Goal: Task Accomplishment & Management: Manage account settings

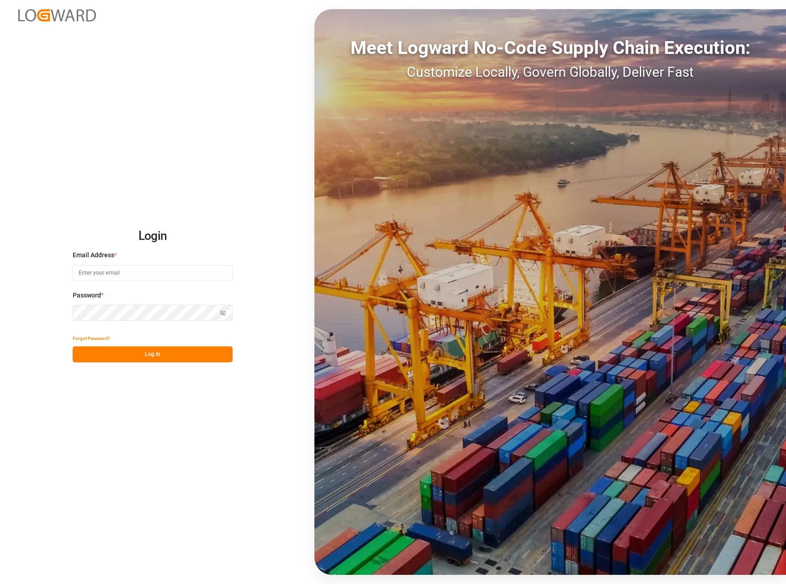
type input "[EMAIL_ADDRESS][DOMAIN_NAME]"
click at [174, 352] on button "Log In" at bounding box center [153, 355] width 160 height 16
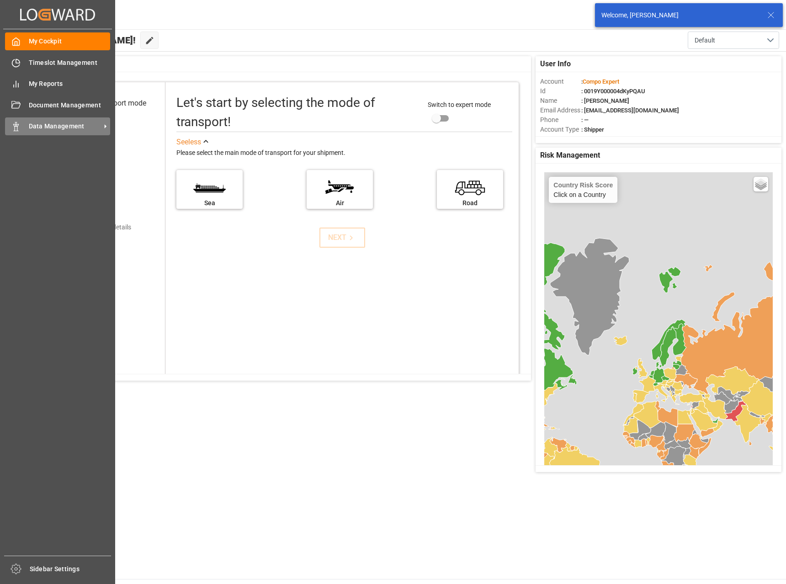
click at [43, 129] on span "Data Management" at bounding box center [65, 127] width 72 height 10
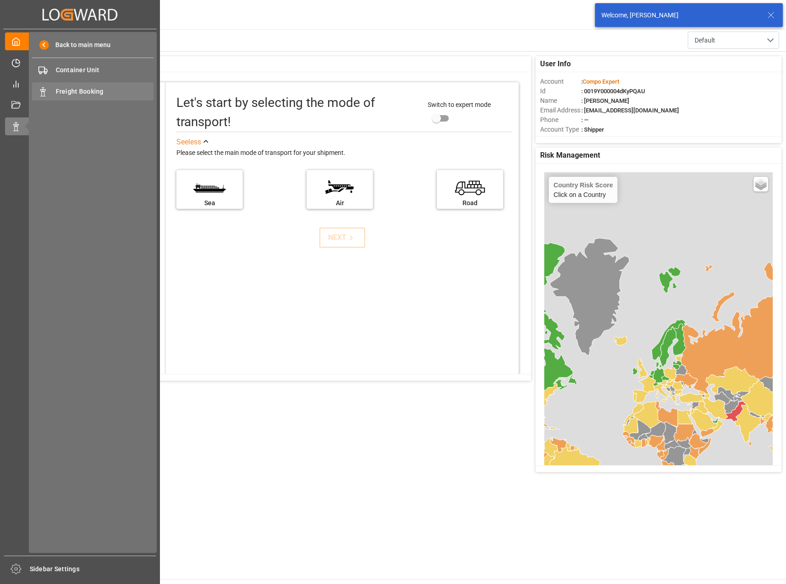
click at [112, 91] on span "Freight Booking" at bounding box center [105, 92] width 98 height 10
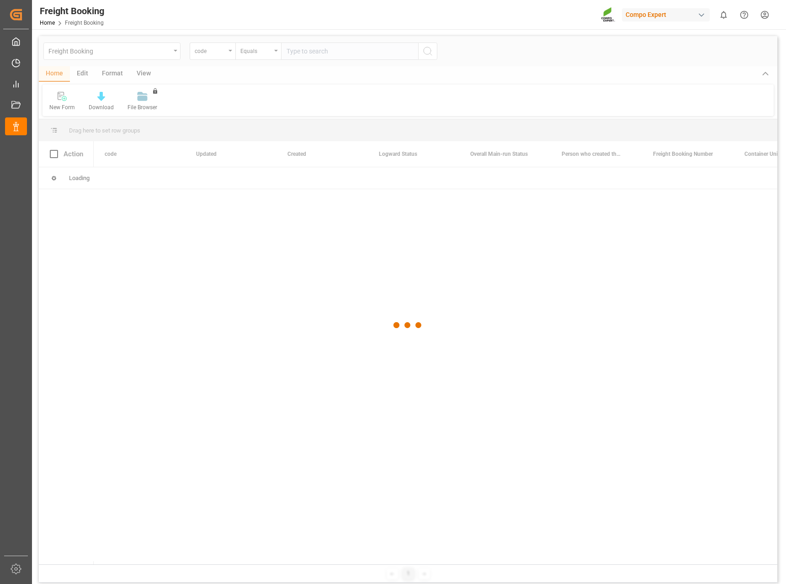
click at [217, 52] on div at bounding box center [408, 325] width 739 height 579
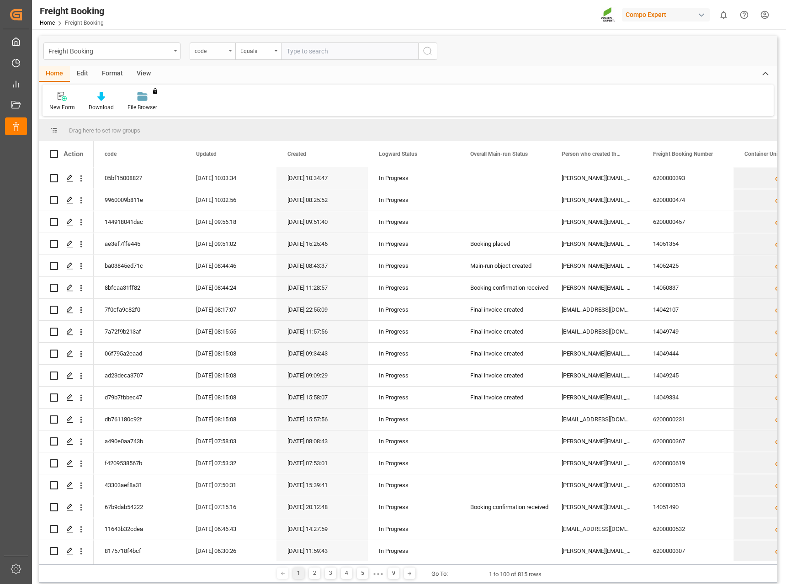
click at [217, 49] on div "code" at bounding box center [210, 50] width 31 height 11
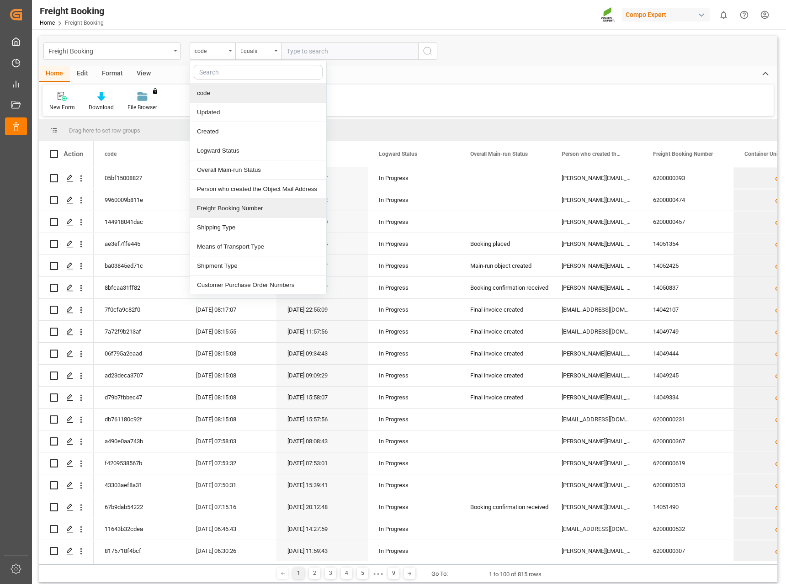
click at [232, 211] on div "Freight Booking Number" at bounding box center [258, 208] width 136 height 19
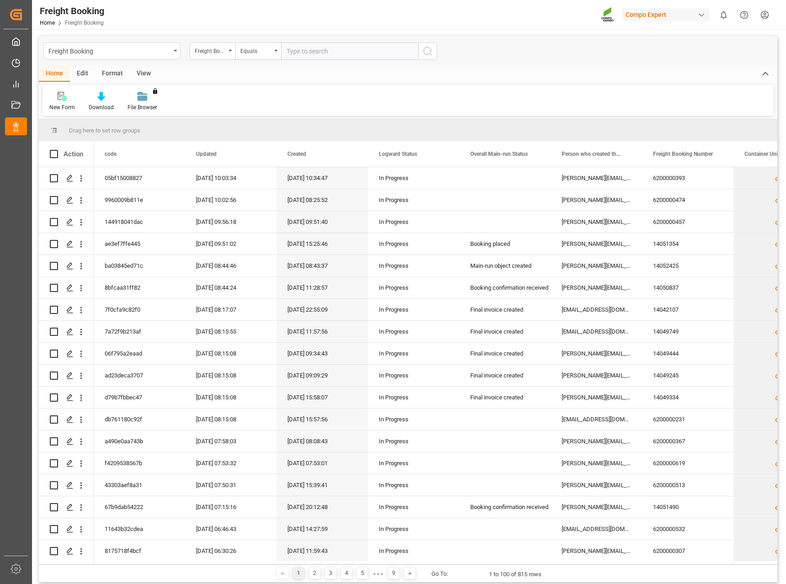
click at [342, 48] on input "text" at bounding box center [349, 51] width 137 height 17
type input "6200000457"
click at [430, 49] on icon "search button" at bounding box center [427, 51] width 11 height 11
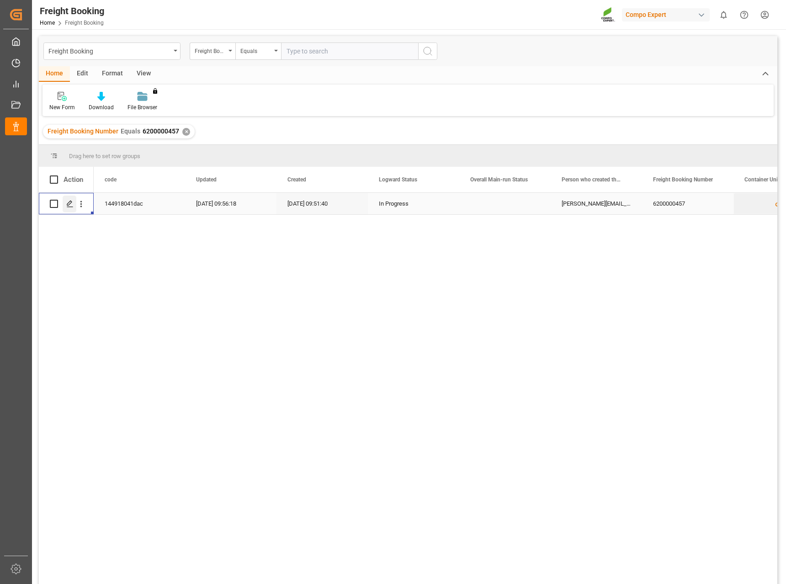
click at [68, 202] on icon "Press SPACE to select this row." at bounding box center [69, 203] width 7 height 7
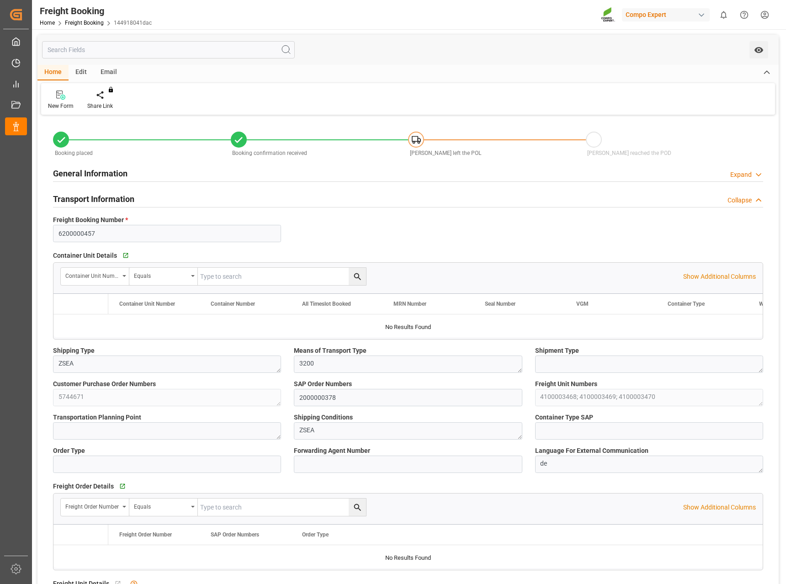
type input "[PERSON_NAME]"
type input "[PERSON_NAME] Group"
type input "9253208"
type input "BEANR"
type input "ARZAE"
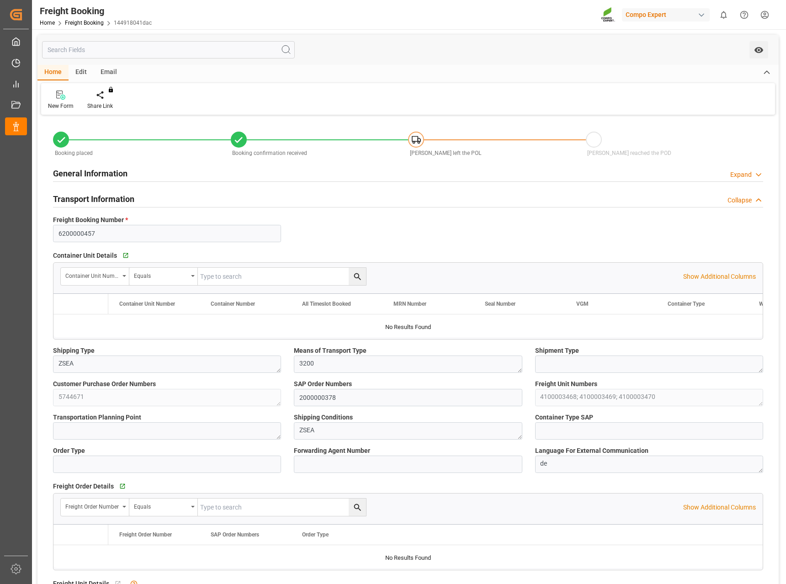
type input "0"
type input "121770"
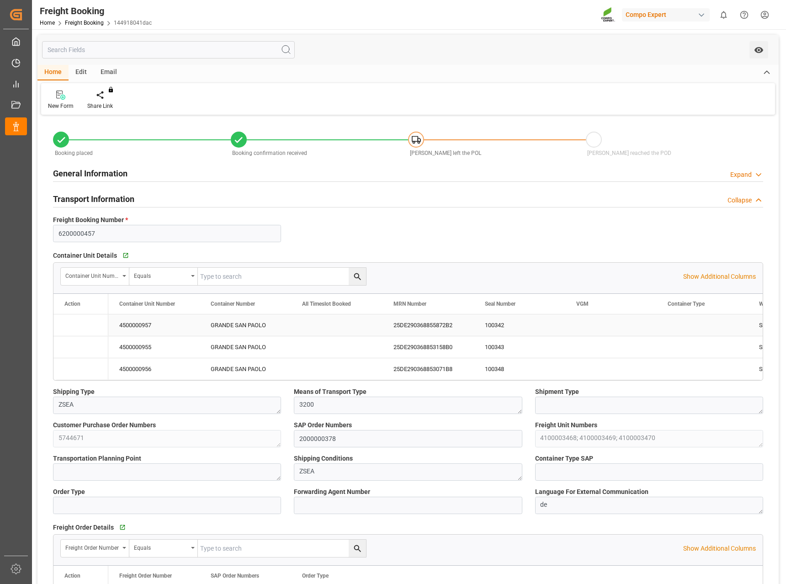
type input "[DATE] 01:00"
type input "[DATE] 06:00"
type input "[DATE] 23:00"
type input "[DATE] 23:53"
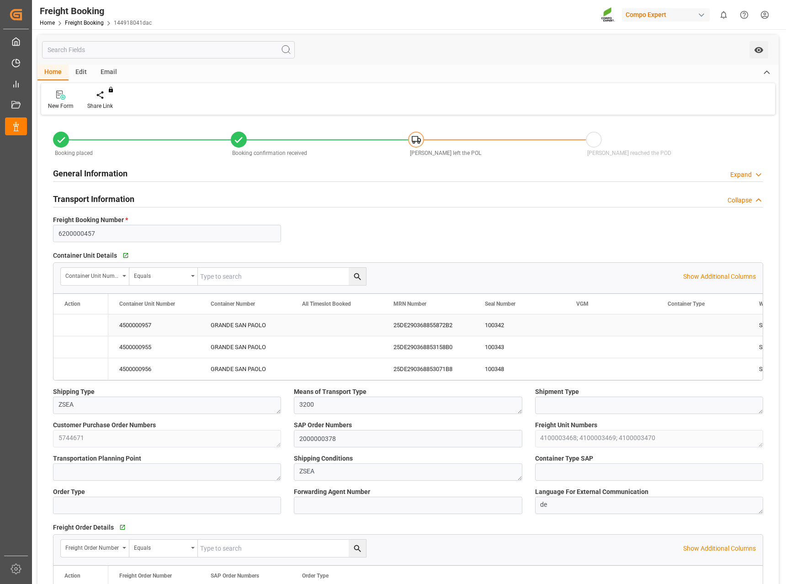
type input "[DATE] 09:51"
type input "[DATE] 20:38"
type input "[DATE] 12:05"
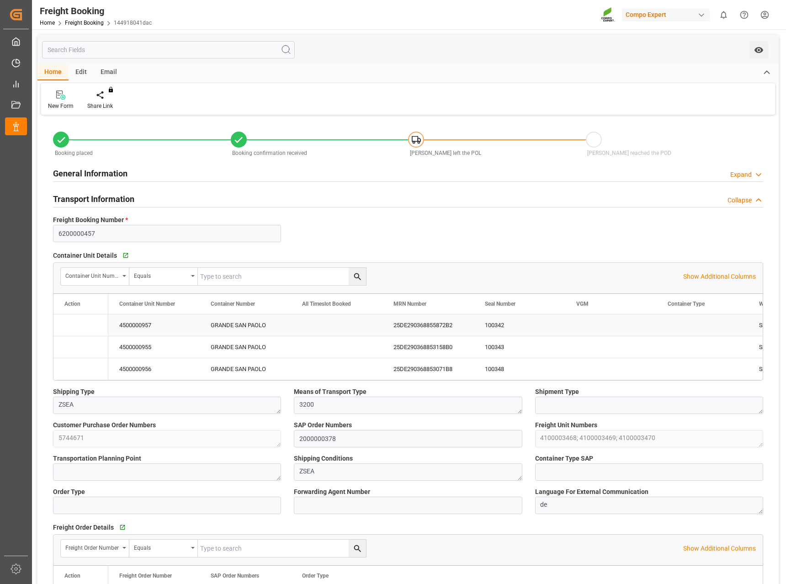
type input "[DATE] 07:06"
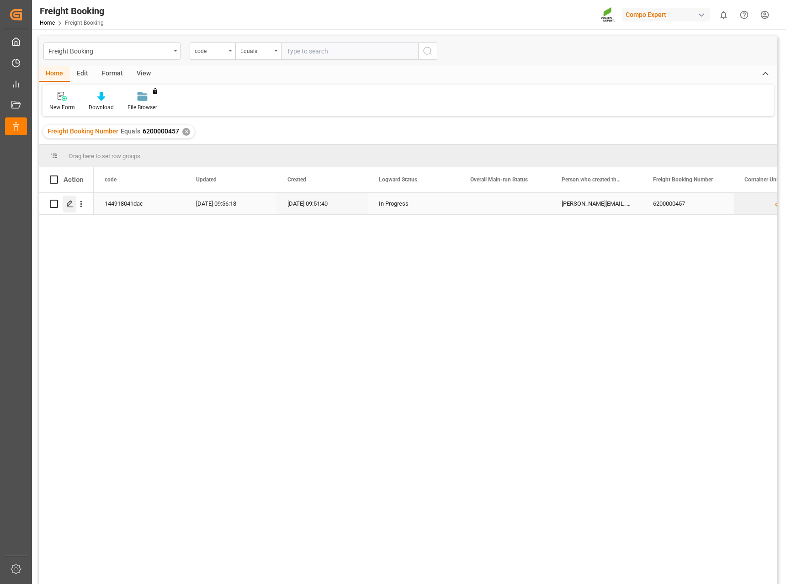
click at [74, 208] on div "Press SPACE to select this row." at bounding box center [70, 204] width 14 height 17
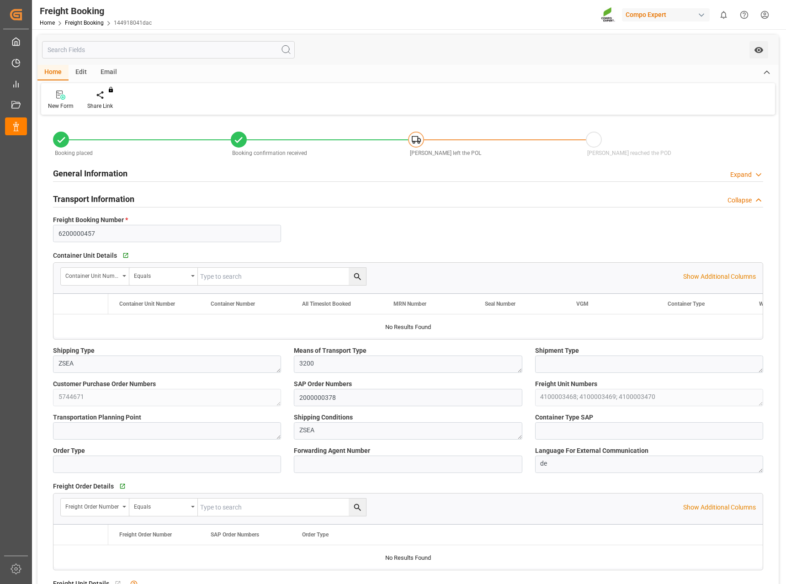
type input "[PERSON_NAME]"
type input "[PERSON_NAME] Group"
type input "9253208"
type input "BEANR"
type input "ARZAE"
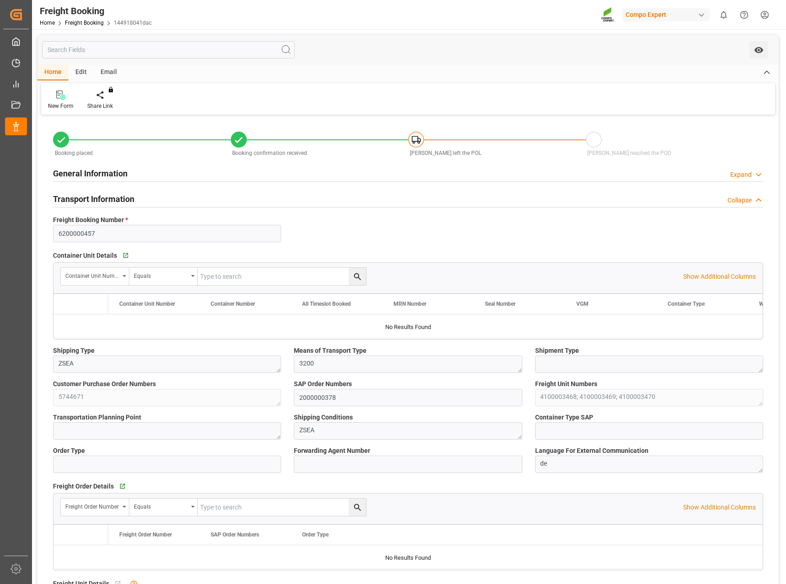
type input "0"
type input "121770"
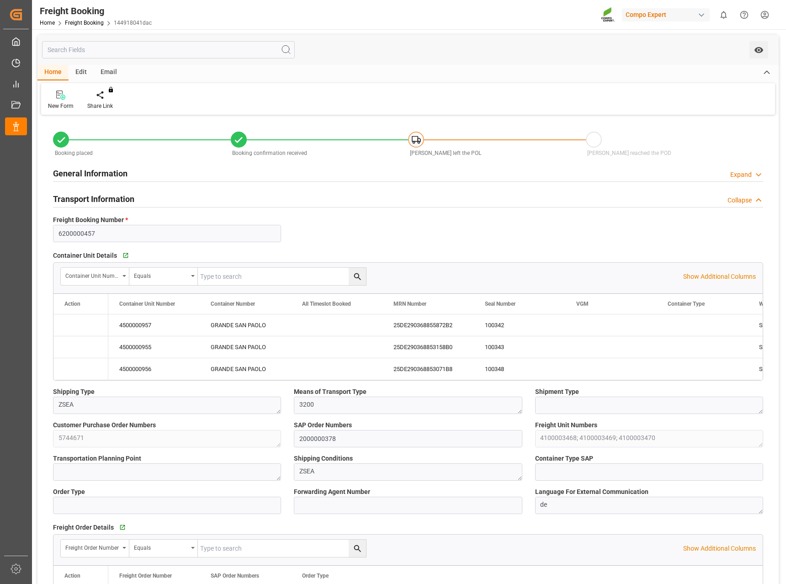
type input "[DATE] 01:00"
type input "[DATE] 06:00"
type input "[DATE] 23:00"
type input "[DATE] 23:53"
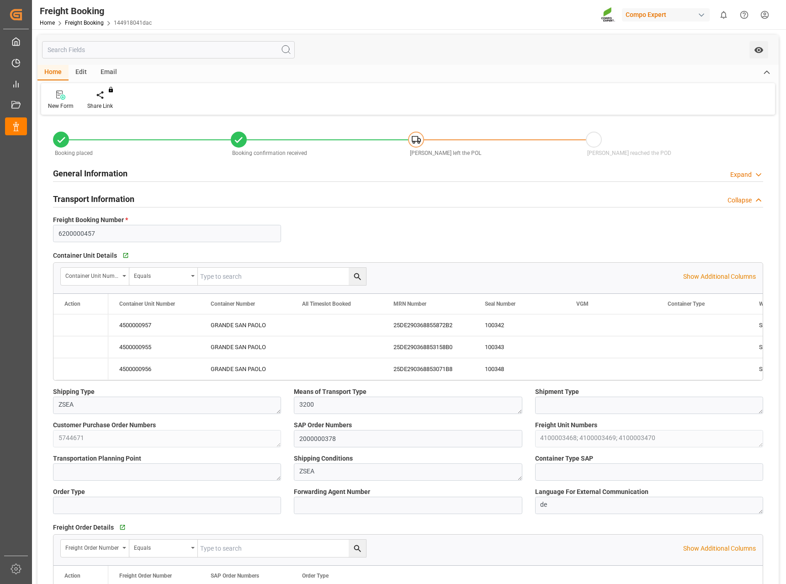
type input "[DATE] 09:51"
type input "[DATE] 20:38"
type input "[DATE] 12:05"
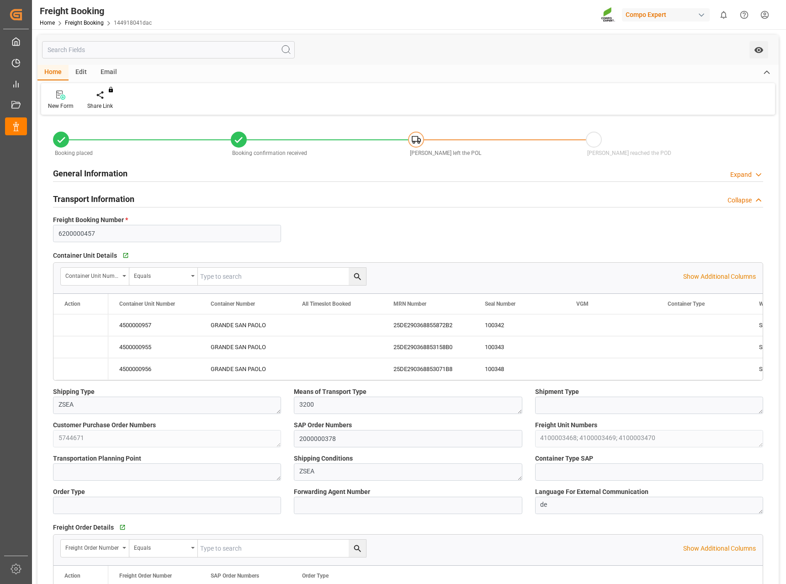
type input "[DATE] 07:06"
click at [251, 322] on div "GRANDE SAN PAOLO" at bounding box center [245, 325] width 91 height 21
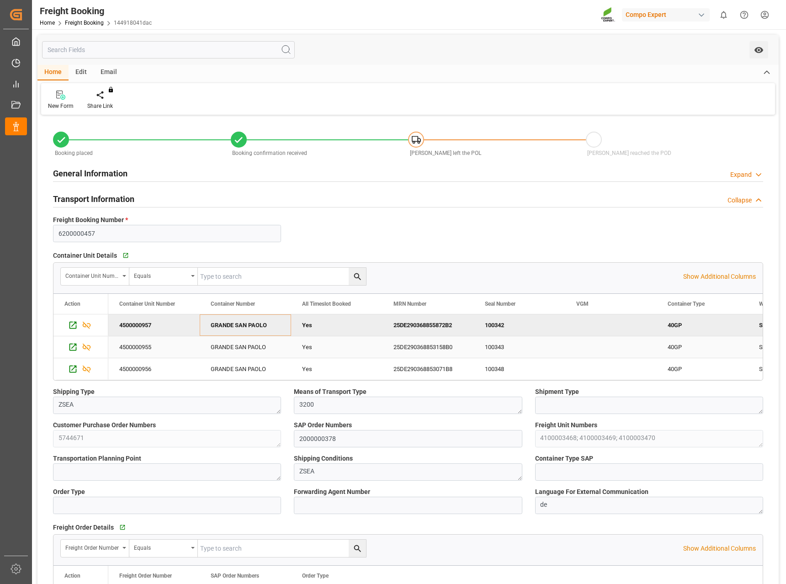
click at [238, 351] on div "GRANDE SAN PAOLO" at bounding box center [245, 346] width 91 height 21
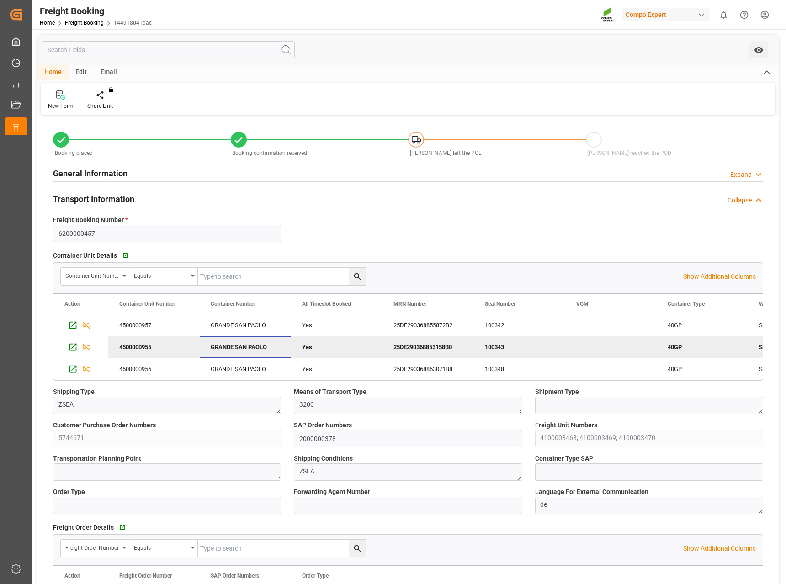
click at [236, 345] on div "GRANDE SAN PAOLO" at bounding box center [245, 346] width 91 height 21
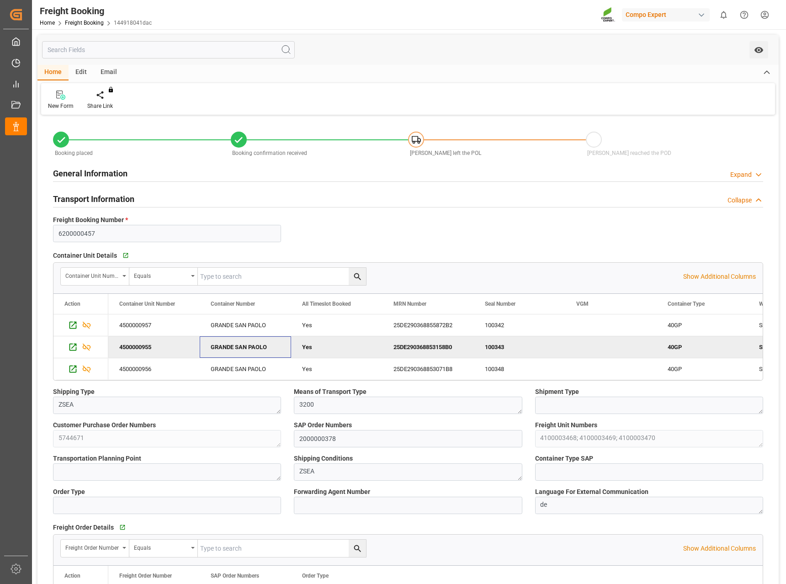
click at [279, 347] on div "GRANDE SAN PAOLO" at bounding box center [245, 346] width 91 height 21
click at [280, 349] on div "GRANDE SAN PAOLO" at bounding box center [245, 346] width 91 height 21
click at [257, 349] on div "GRANDE SAN PAOLO" at bounding box center [245, 346] width 91 height 21
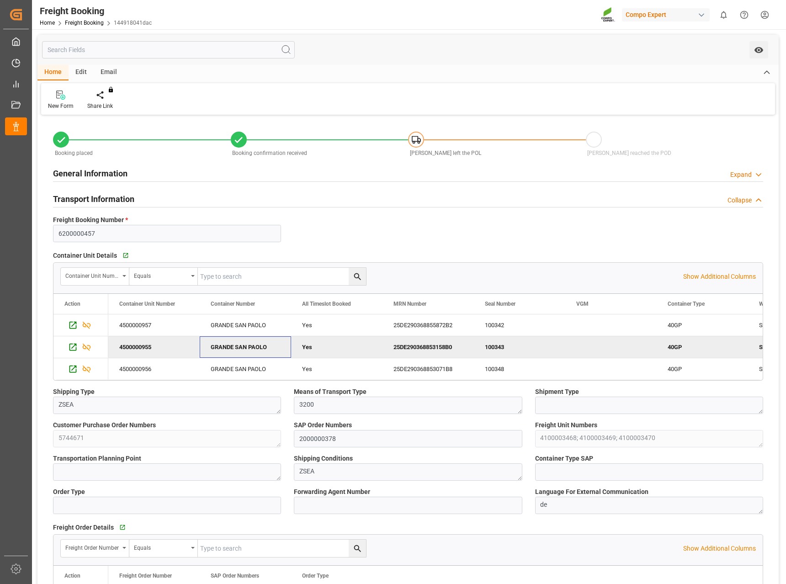
click at [257, 349] on div "GRANDE SAN PAOLO" at bounding box center [245, 346] width 91 height 21
click at [70, 352] on icon "Press SPACE to deselect this row." at bounding box center [73, 347] width 10 height 10
click at [766, 17] on html "Created by potrace 1.15, written by Peter Selinger 2001-2017 Created by potrace…" at bounding box center [393, 292] width 786 height 584
click at [602, 142] on div "Logout" at bounding box center [674, 135] width 187 height 17
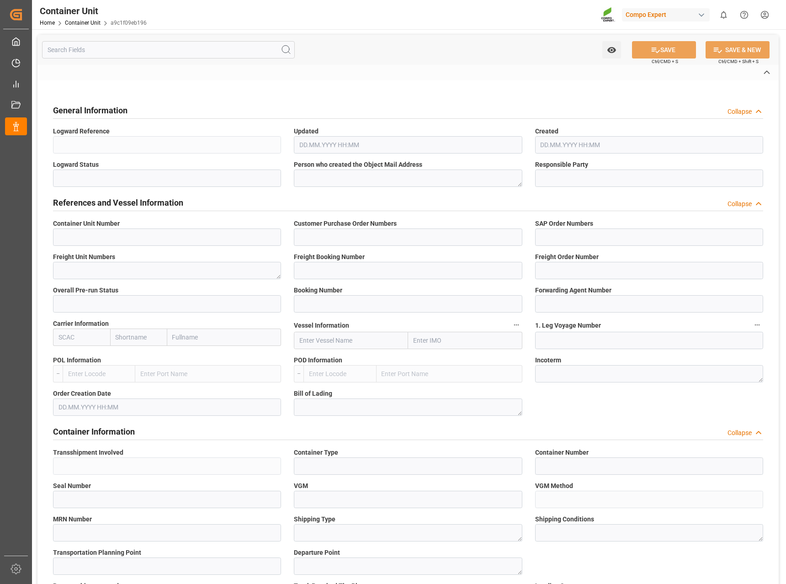
type input "4500000955"
type input "5744671"
type input "2000000378"
type textarea "4100003468"
type input "6200000457"
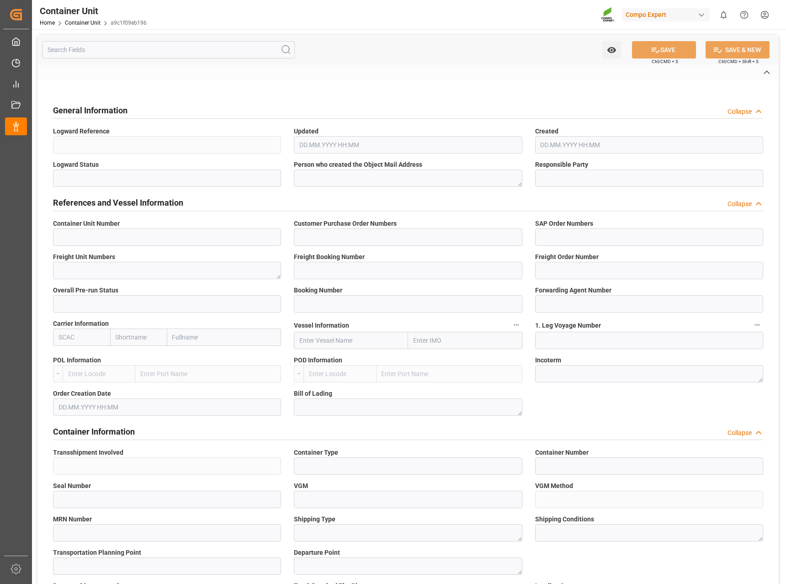
type input "6100001431"
type input "2"
type input "S328052999"
type input "6600387"
type input "GRIU"
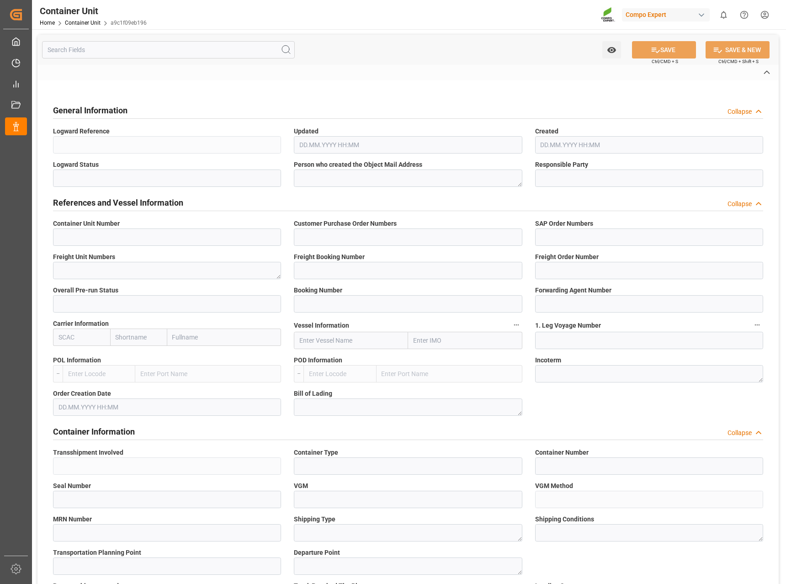
type input "[GEOGRAPHIC_DATA]"
type input "[PERSON_NAME]"
type textarea "CIF"
type input "No"
type input "40GP"
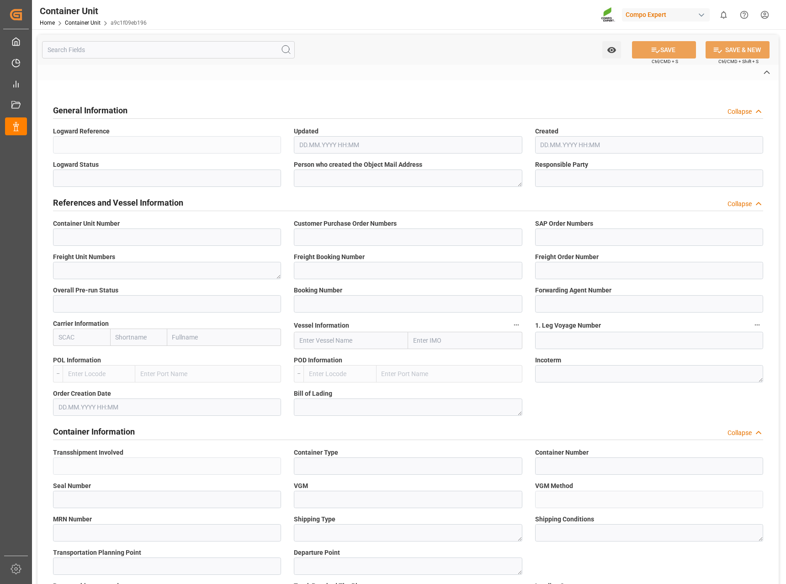
type input "GRANDE SAN PAOLO"
type input "100343"
type input "2"
type input "25DE290368853158B0"
type textarea "ZSEA"
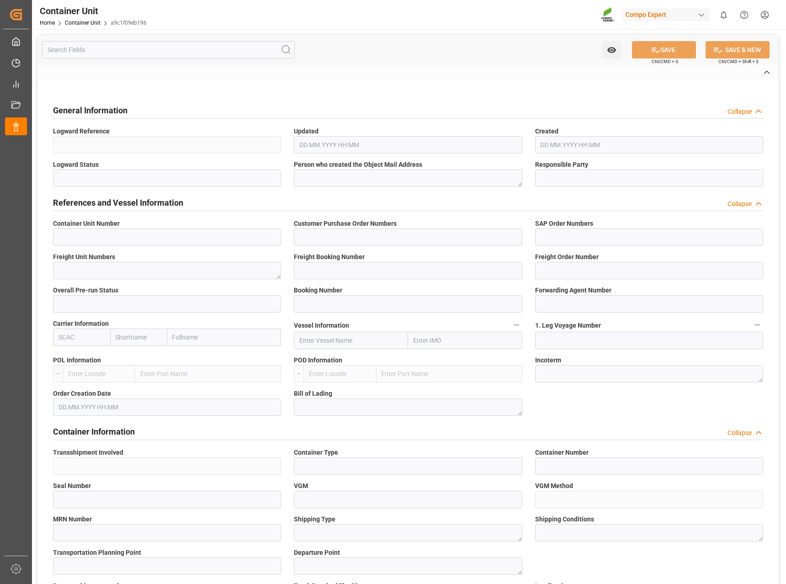
type textarea "ZSEA"
type textarea "1429"
type input "Argentina"
type input "EUR"
type textarea "3200"
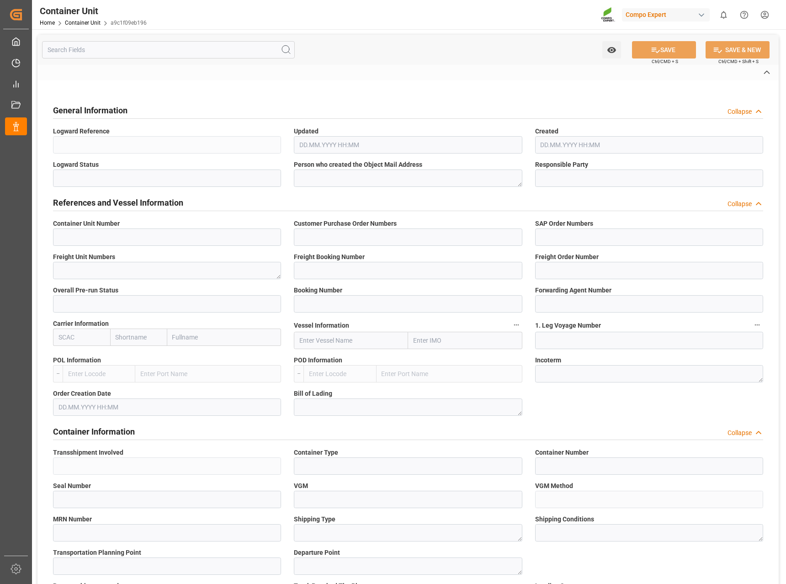
type textarea "EST TE-MAX 11-48 20kg (x45) ES, PT MTO"
type textarea "4306902899"
type input "ANTWERPEN"
type input "ZARATE"
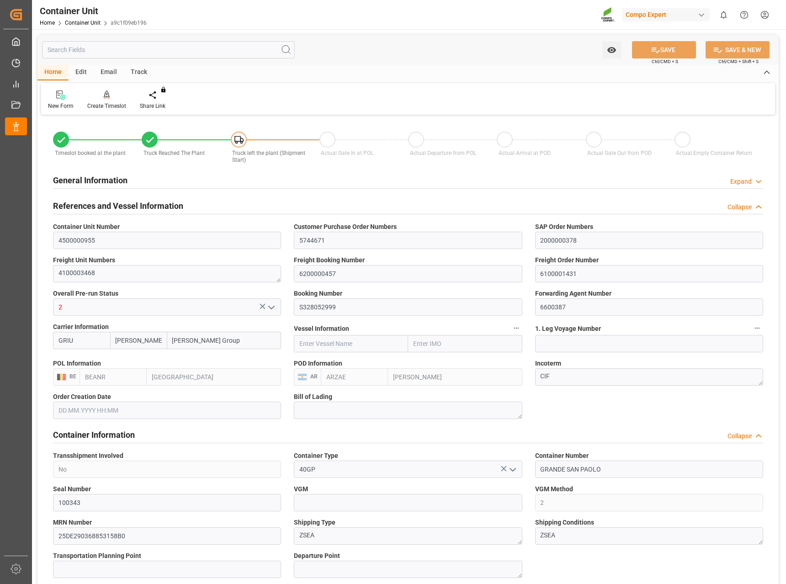
type input "[PERSON_NAME]"
type input "[PERSON_NAME] Group"
type input "BEANR"
type input "ARZAE"
type input "7"
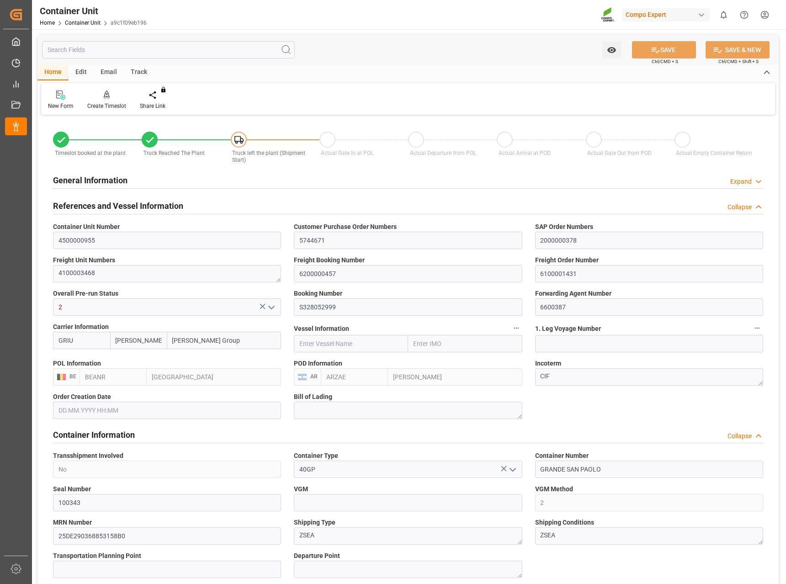
type input "0"
type input "8"
type input "0"
type input "29520"
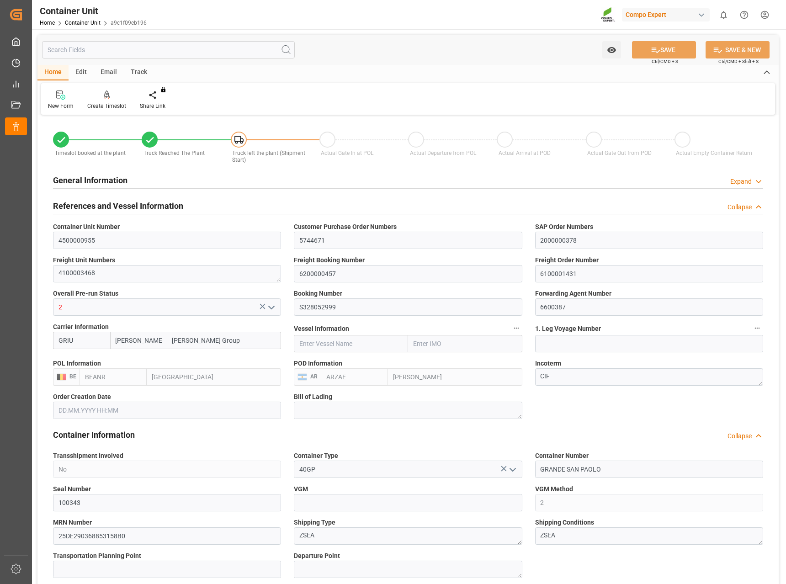
type input "BEANR"
type input "ARZAE"
type input "[DATE] 12:05"
type input "16.09.2025 07:55"
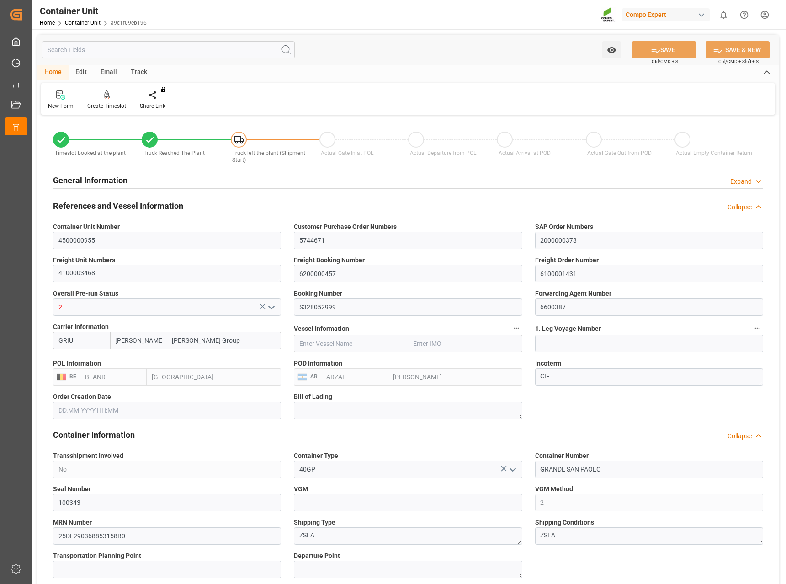
type input "16.09.2025 07:55"
type input "16.09.2025"
type input "[DATE] 23:00"
type input "09.09.2025 23:27"
type input "[DATE] 23:53"
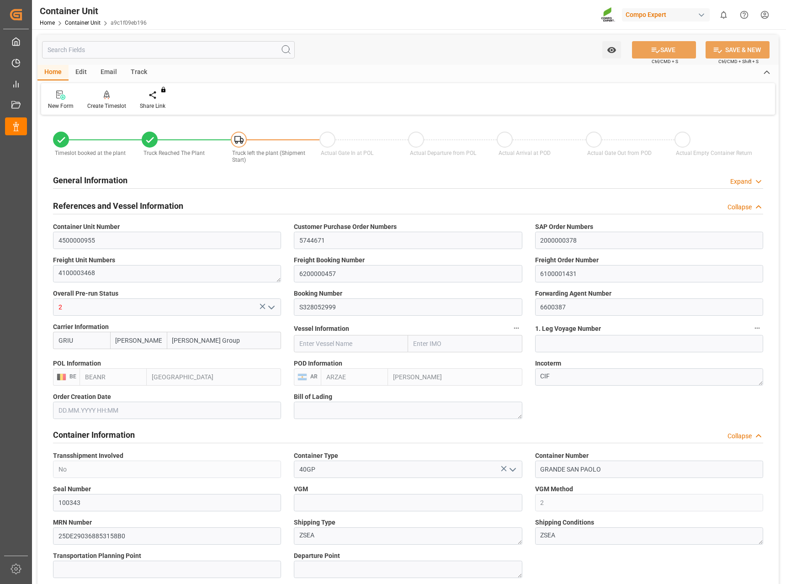
type input "05.10.2025 17:34"
click at [611, 469] on input "GRANDE SAN PAOLO" at bounding box center [649, 469] width 228 height 17
click at [151, 142] on icon at bounding box center [149, 139] width 11 height 11
click at [64, 142] on icon at bounding box center [61, 139] width 11 height 11
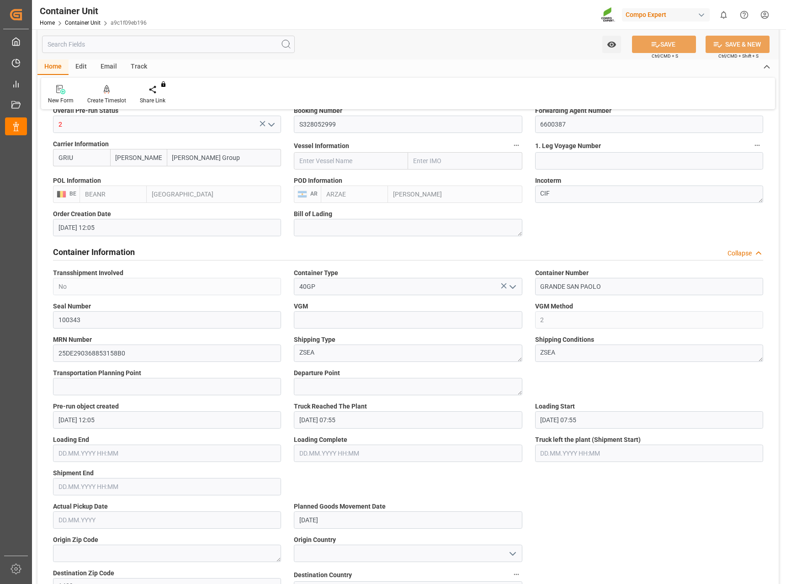
scroll to position [229, 0]
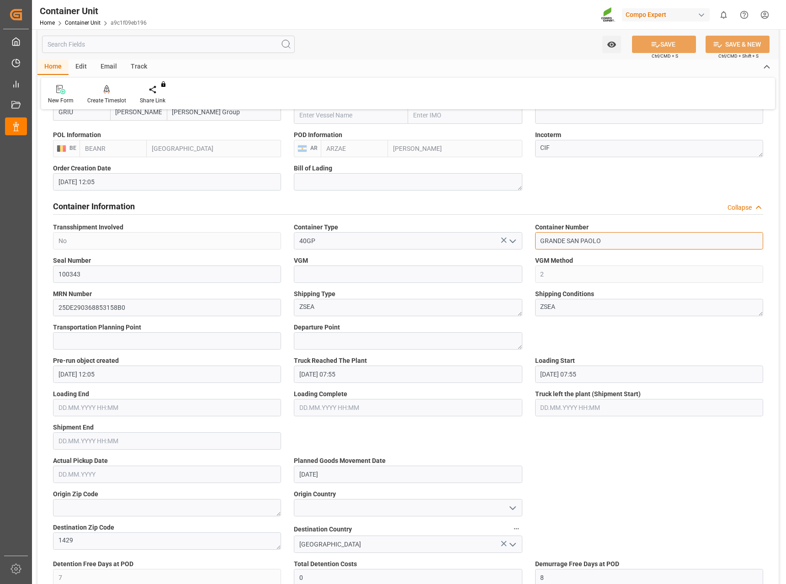
click at [619, 235] on input "GRANDE SAN PAOLO" at bounding box center [649, 240] width 228 height 17
drag, startPoint x: 640, startPoint y: 235, endPoint x: 496, endPoint y: 238, distance: 144.5
click at [496, 238] on div "Timeslot booked at the plant Truck Reached The Plant Truck left the plant (Ship…" at bounding box center [408, 585] width 742 height 1392
paste input "CNU4798822"
type input "GCNU4798822"
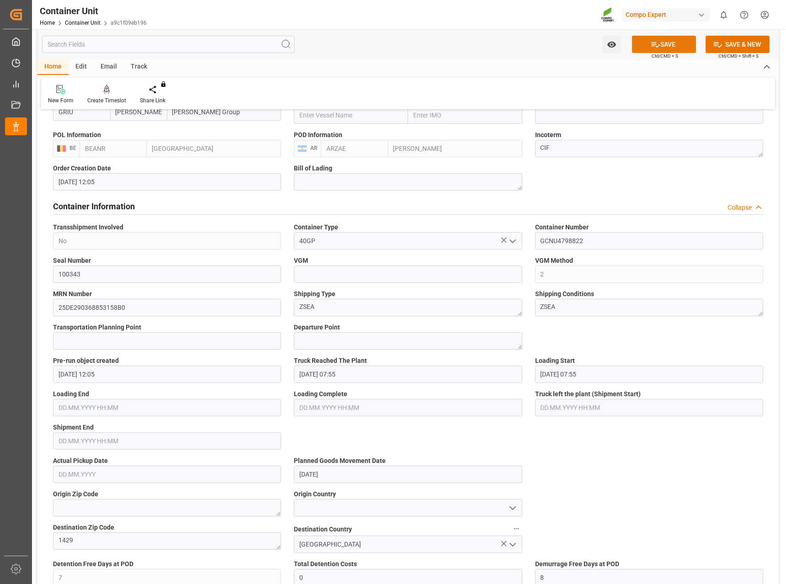
click at [666, 45] on button "SAVE" at bounding box center [664, 44] width 64 height 17
click at [85, 24] on link "Container Unit" at bounding box center [83, 23] width 36 height 6
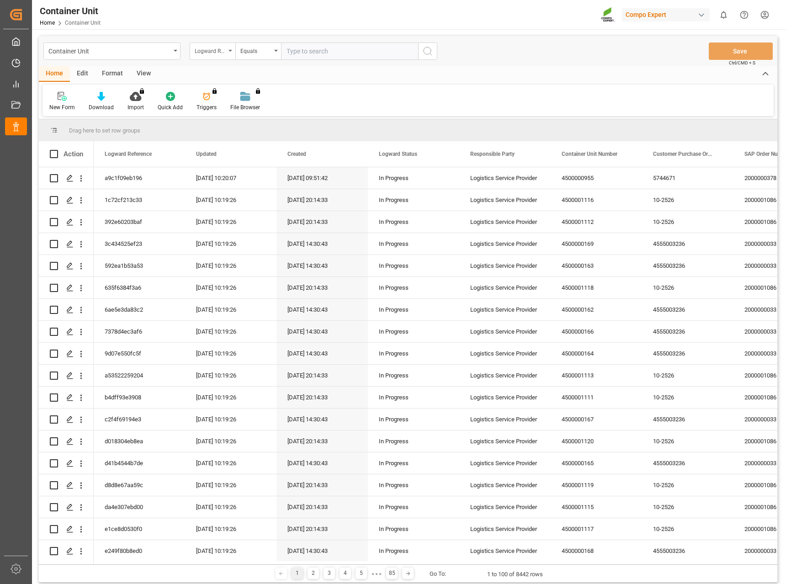
click at [210, 51] on div "Logward Reference" at bounding box center [210, 50] width 31 height 11
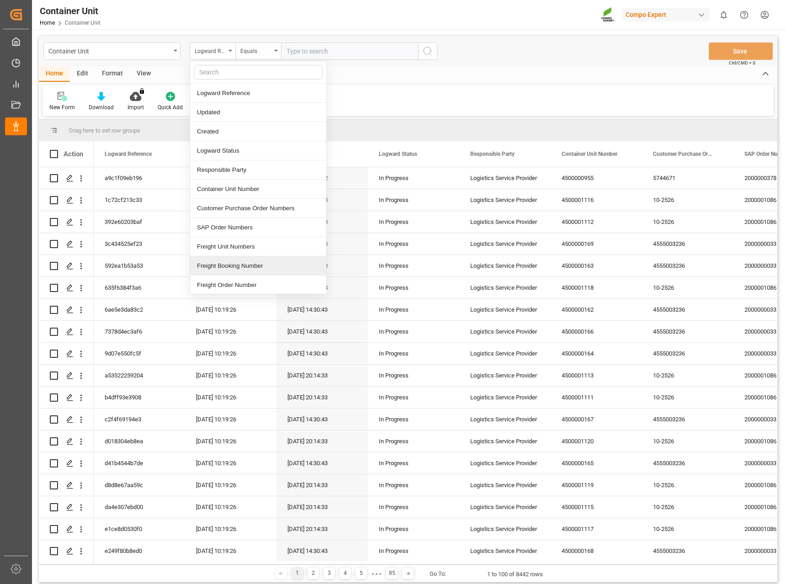
click at [253, 263] on div "Freight Booking Number" at bounding box center [258, 265] width 136 height 19
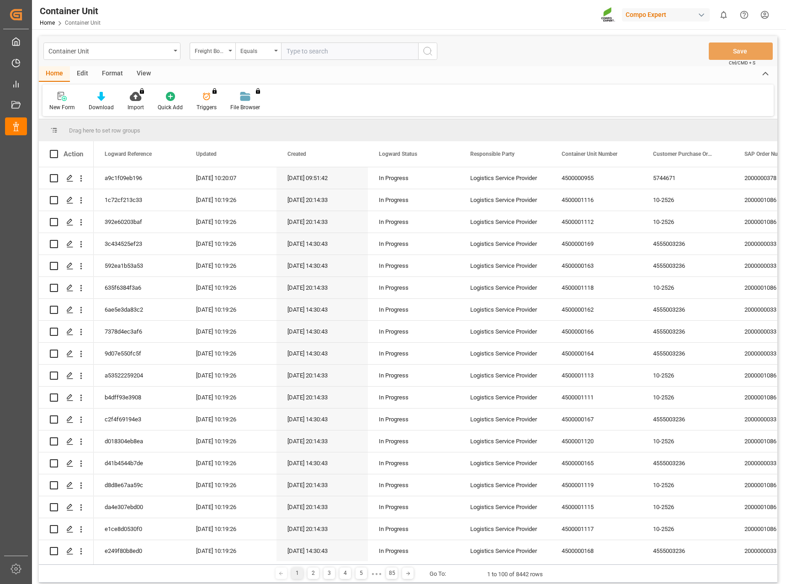
click at [331, 53] on input "text" at bounding box center [349, 51] width 137 height 17
drag, startPoint x: 315, startPoint y: 53, endPoint x: 313, endPoint y: 59, distance: 6.8
click at [315, 53] on input "text" at bounding box center [349, 51] width 137 height 17
type input "6200000457"
click at [428, 46] on icon "search button" at bounding box center [427, 51] width 11 height 11
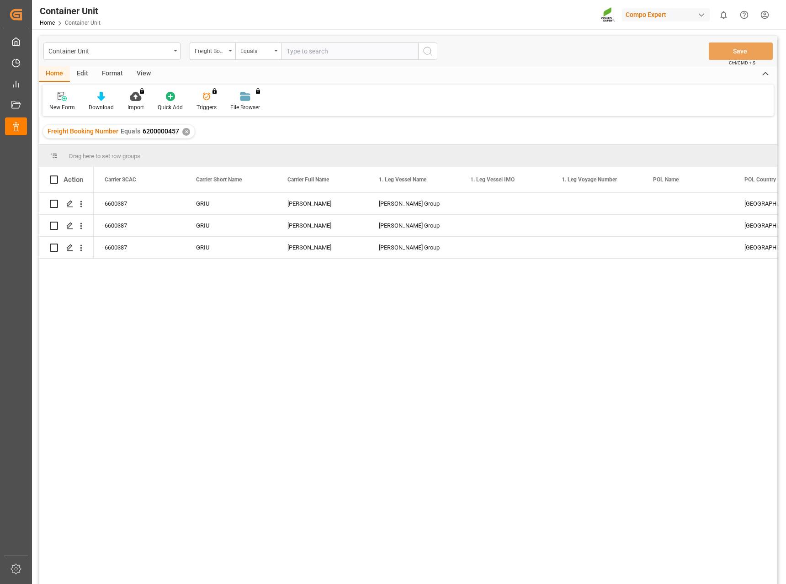
scroll to position [0, 1280]
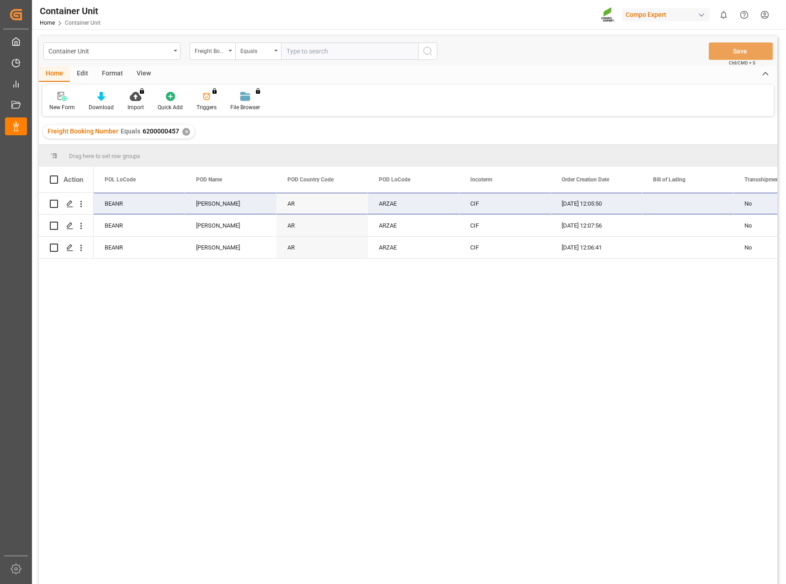
drag, startPoint x: 729, startPoint y: 201, endPoint x: 756, endPoint y: 197, distance: 26.8
click at [70, 206] on icon "Press SPACE to select this row." at bounding box center [69, 203] width 7 height 7
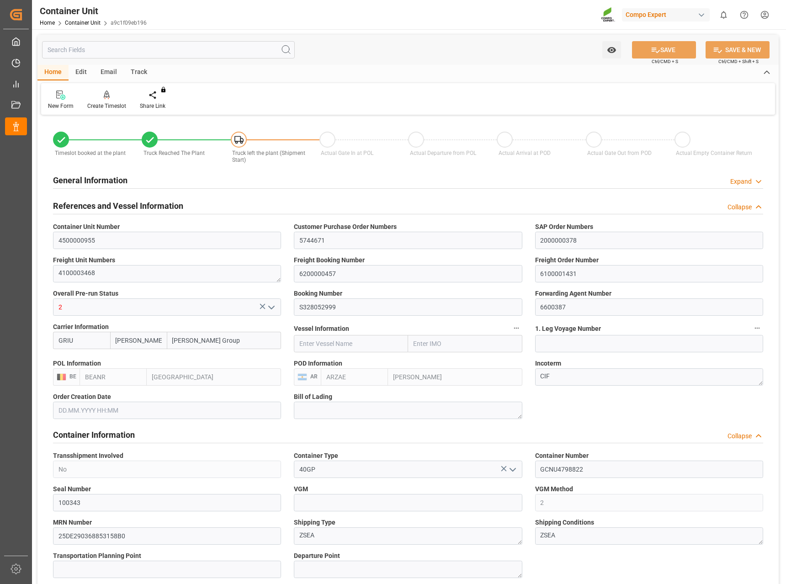
type input "[PERSON_NAME]"
type input "[PERSON_NAME] Group"
type input "BEANR"
type input "ARZAE"
type input "7"
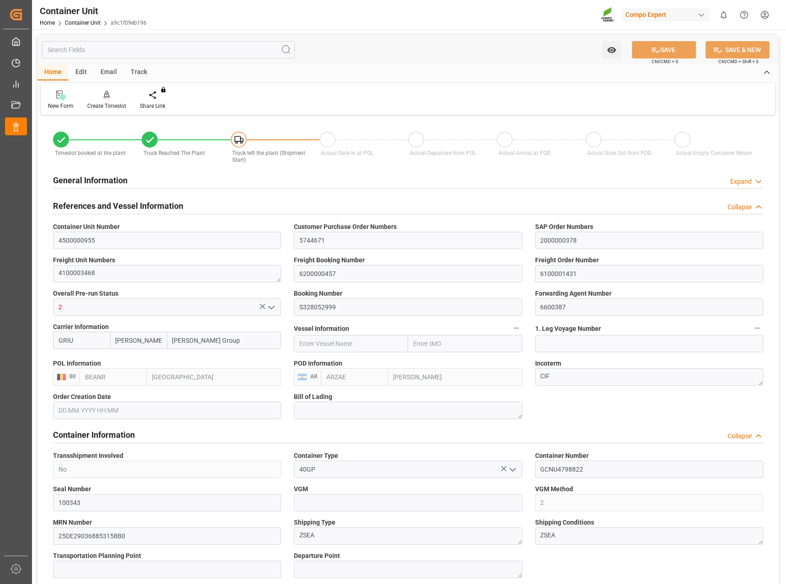
type input "0"
type input "8"
type input "0"
type input "29520"
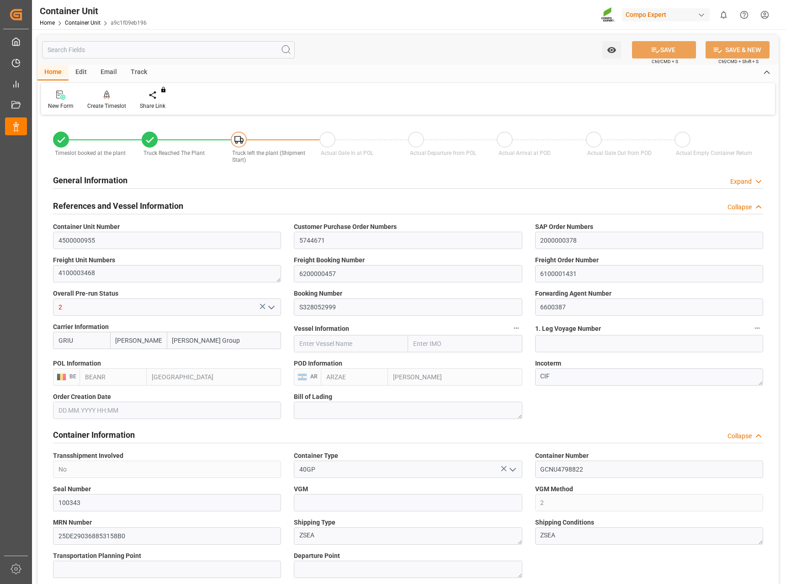
type input "BEANR"
type input "ARZAE"
type input "[DATE] 12:05"
type input "16.09.2025 07:55"
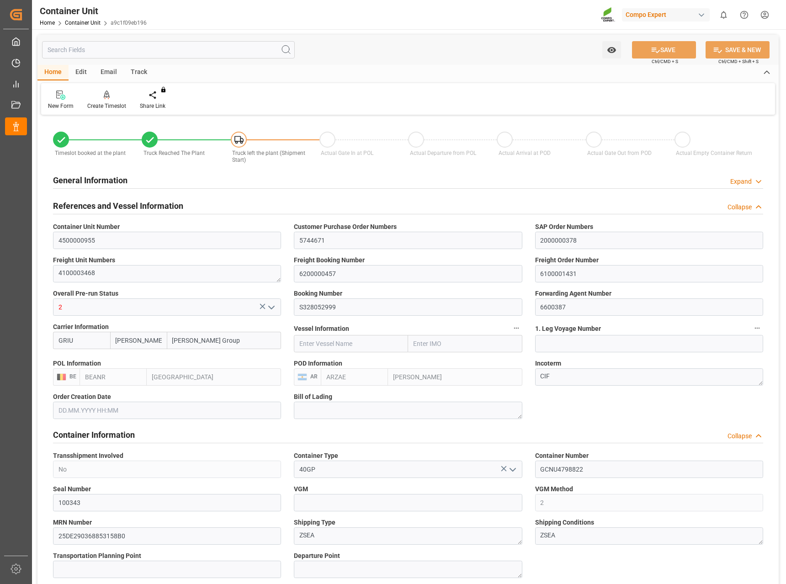
type input "16.09.2025 07:55"
type input "16.09.2025"
type input "[DATE] 23:00"
type input "09.09.2025 23:27"
type input "[DATE] 23:53"
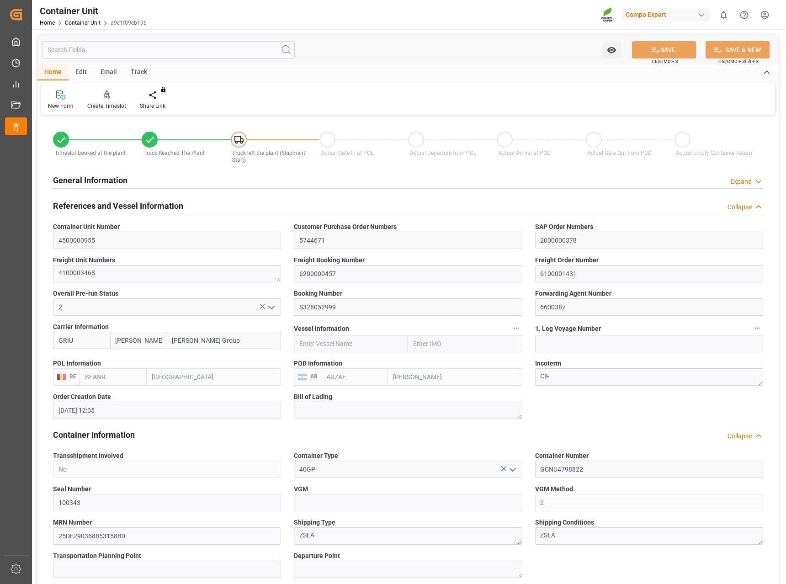
type input "05.10.2025 17:34"
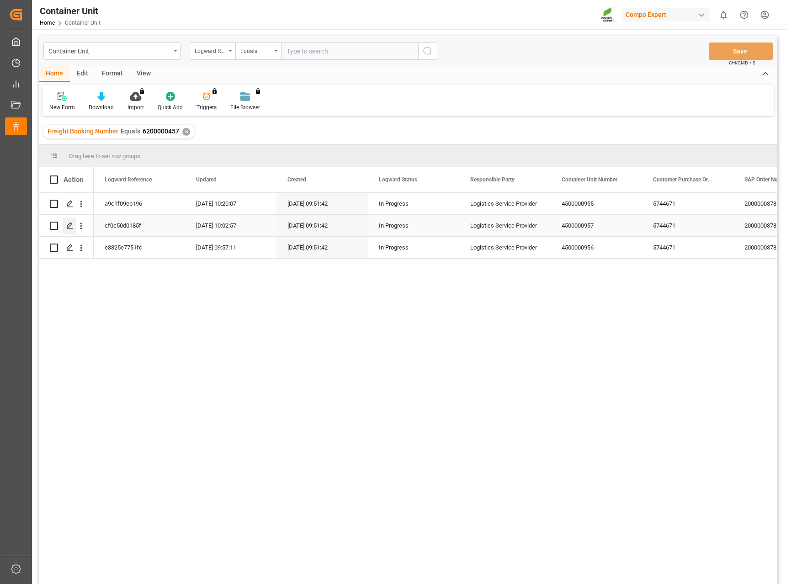
click at [69, 228] on icon "Press SPACE to select this row." at bounding box center [69, 225] width 7 height 7
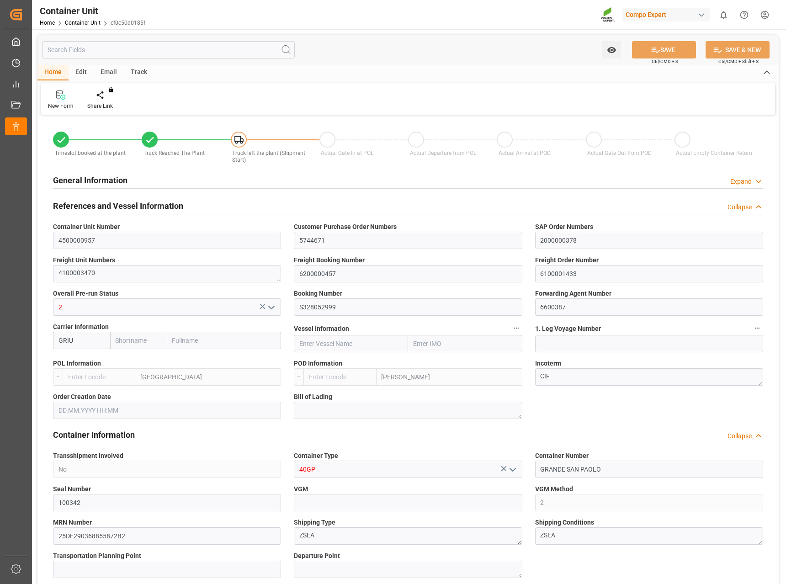
type input "[PERSON_NAME]"
type input "[PERSON_NAME] Group"
type input "BEANR"
type input "ARZAE"
type input "7"
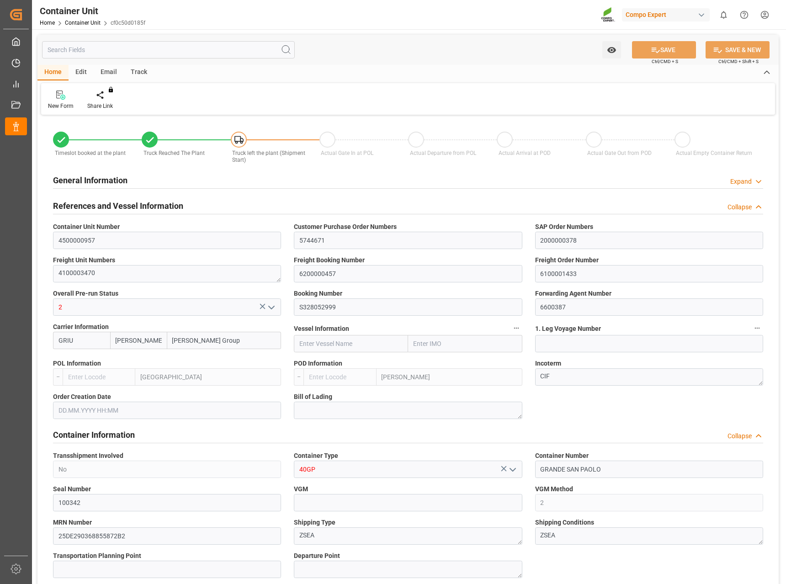
type input "0"
type input "8"
type input "0"
type input "47047.5"
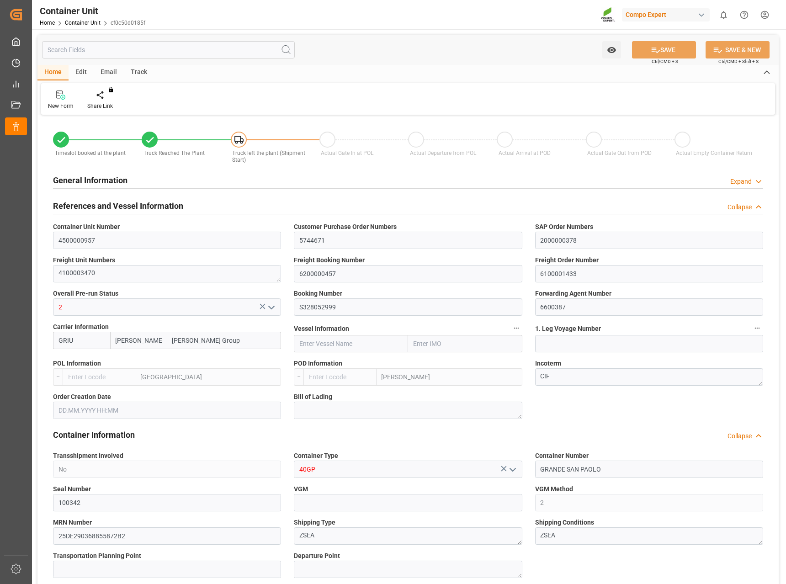
type input "BEANR"
type input "ARZAE"
type input "26.08.2025 12:07"
type input "16.09.2025 10:52"
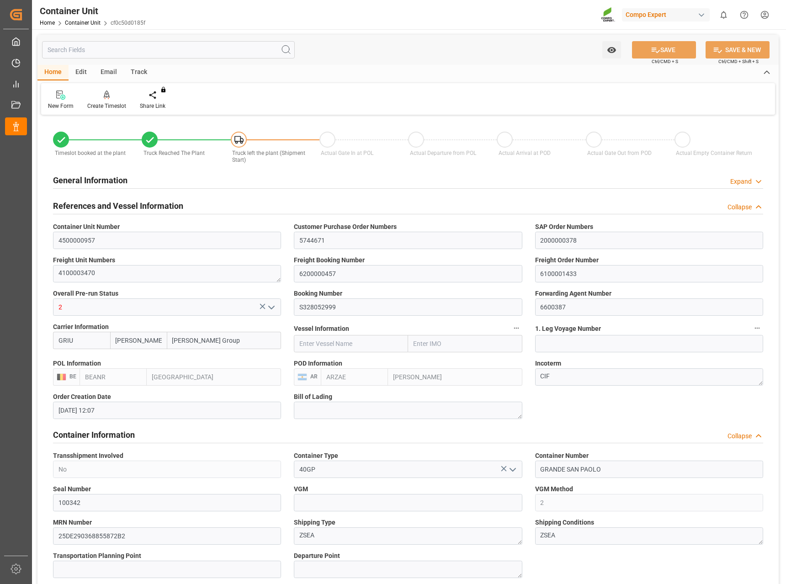
type input "16.09.2025 10:52"
type input "16.09.2025"
type input "[DATE] 23:00"
type input "09.09.2025 23:27"
type input "[DATE] 23:53"
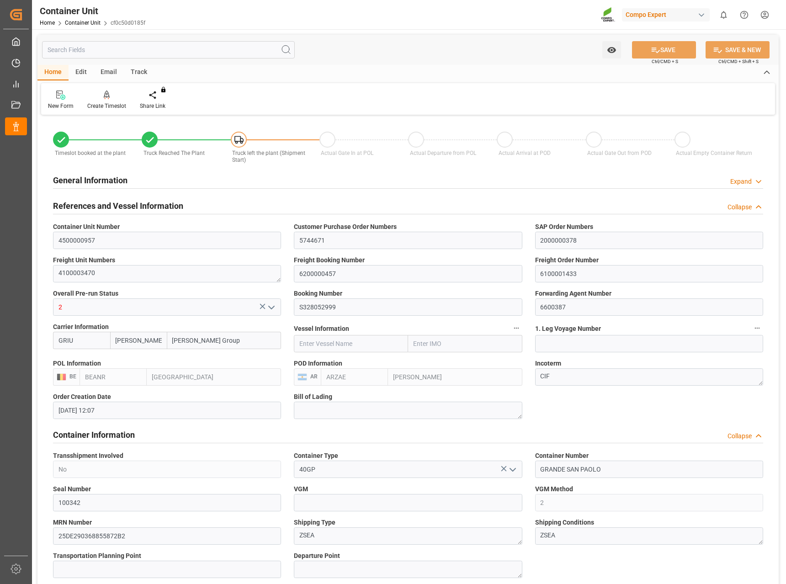
type input "05.10.2025 17:34"
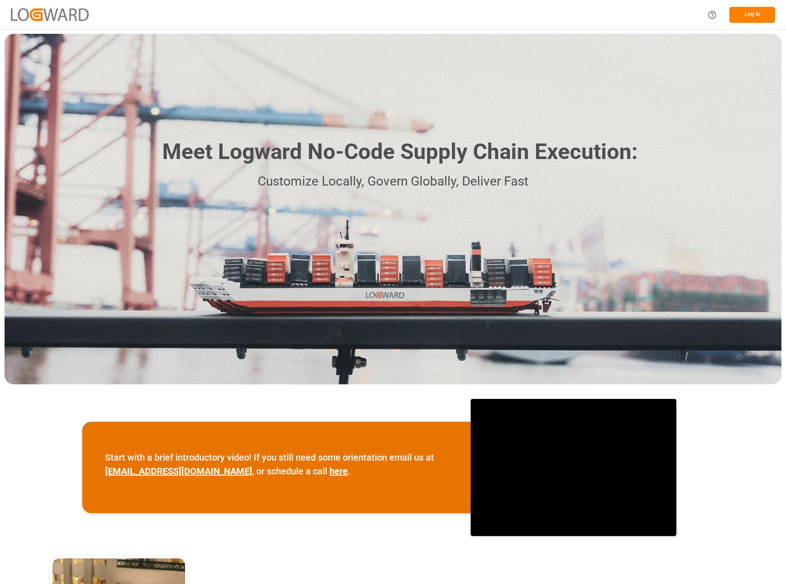
click at [753, 20] on button "Log In" at bounding box center [753, 15] width 46 height 16
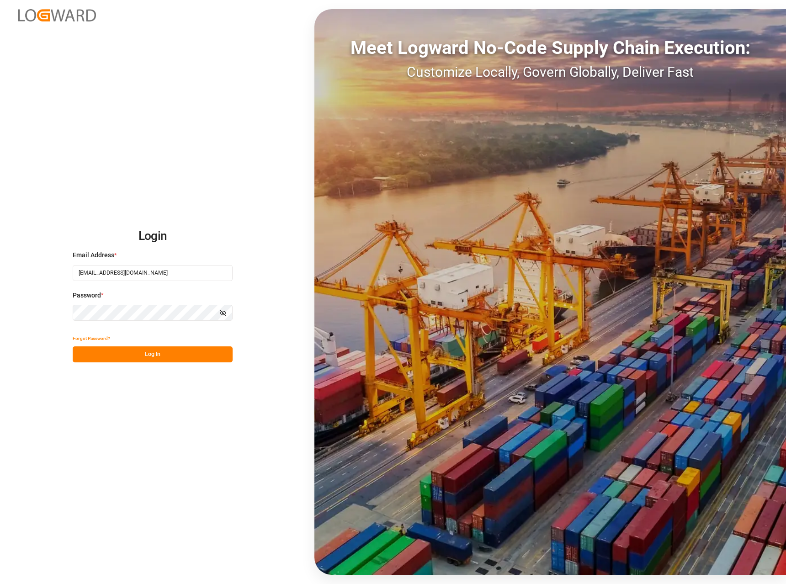
click at [156, 358] on button "Log In" at bounding box center [153, 355] width 160 height 16
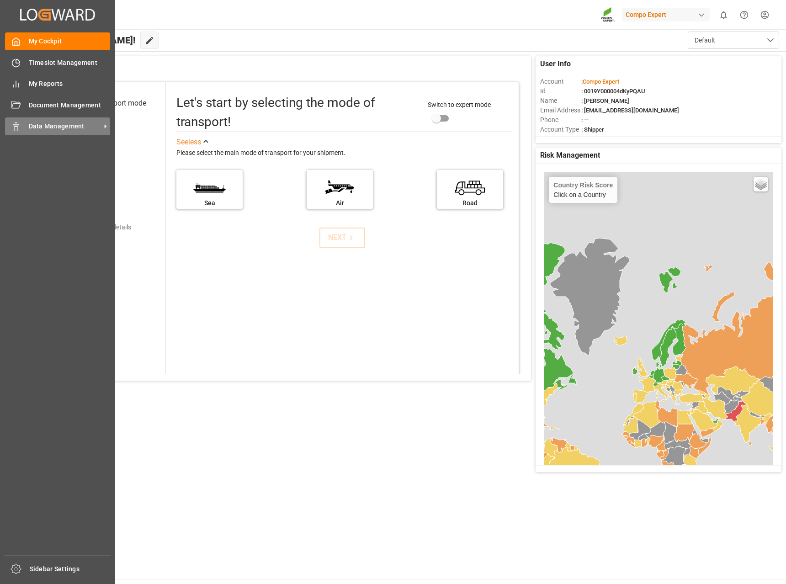
drag, startPoint x: 49, startPoint y: 123, endPoint x: 59, endPoint y: 126, distance: 10.3
click at [50, 123] on span "Data Management" at bounding box center [65, 127] width 72 height 10
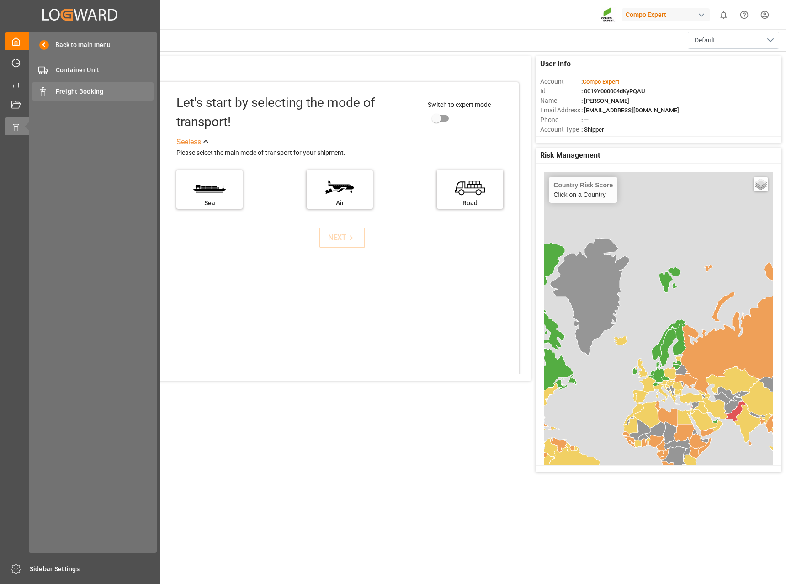
click at [71, 93] on span "Freight Booking" at bounding box center [105, 92] width 98 height 10
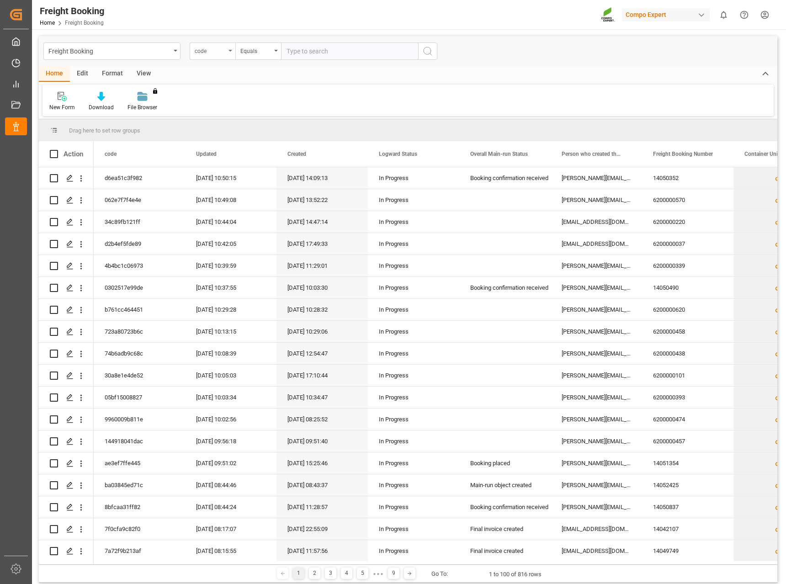
click at [223, 53] on div "code" at bounding box center [210, 50] width 31 height 11
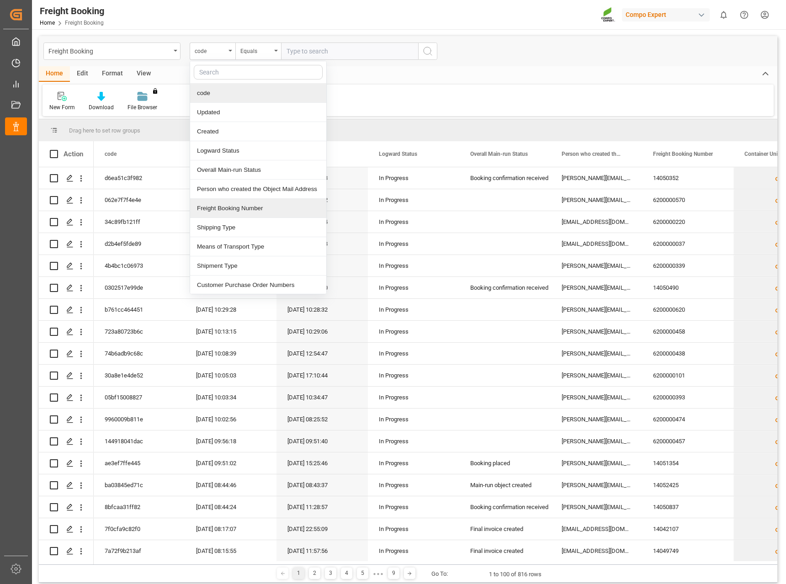
click at [242, 211] on div "Freight Booking Number" at bounding box center [258, 208] width 136 height 19
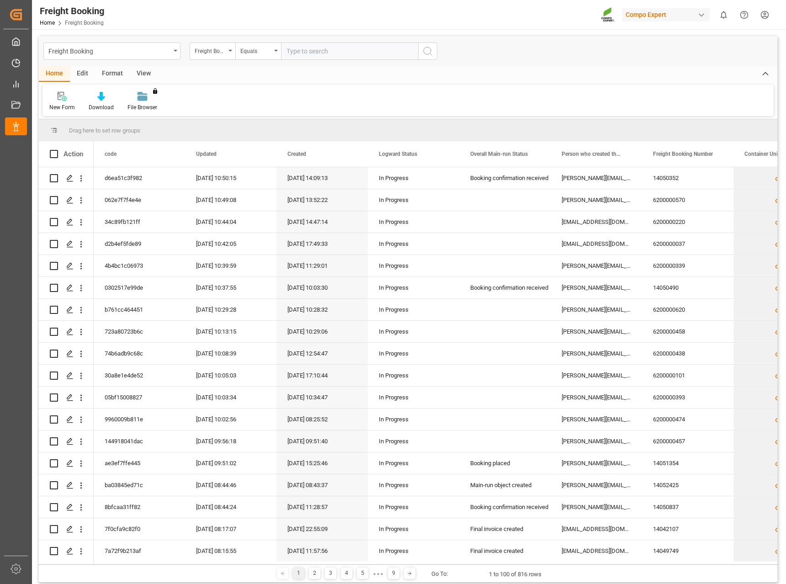
click at [326, 55] on input "text" at bounding box center [349, 51] width 137 height 17
type input "6200000457"
click at [432, 53] on icon "search button" at bounding box center [427, 51] width 11 height 11
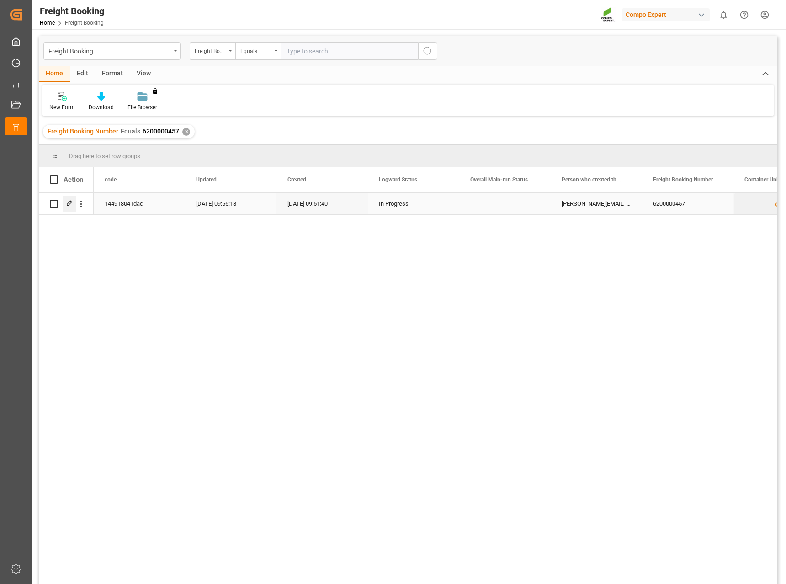
click at [69, 206] on icon "Press SPACE to select this row." at bounding box center [69, 203] width 7 height 7
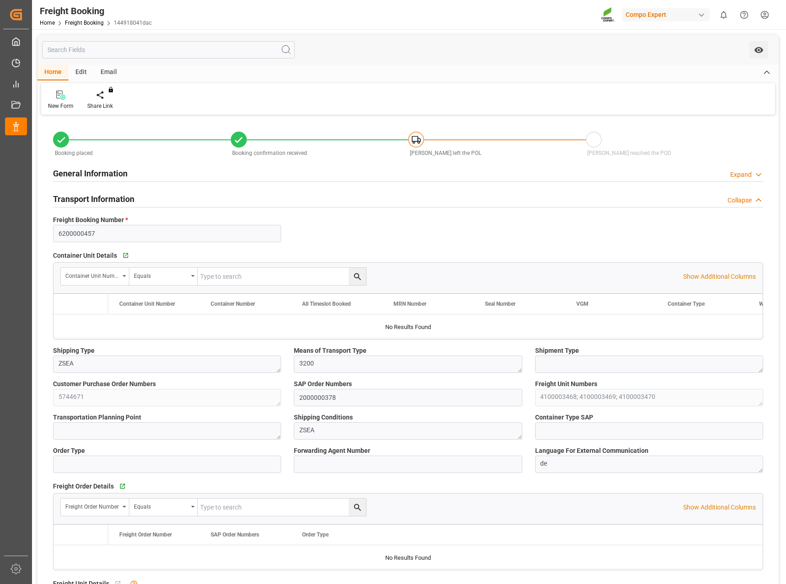
type input "[PERSON_NAME]"
type input "[PERSON_NAME] Group"
type input "9253208"
type input "BEANR"
type input "ARZAE"
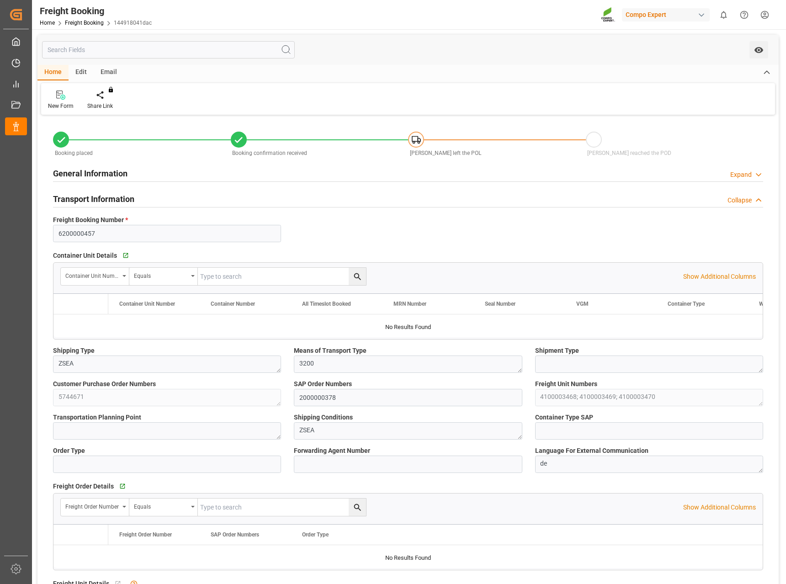
type input "0"
type input "121770"
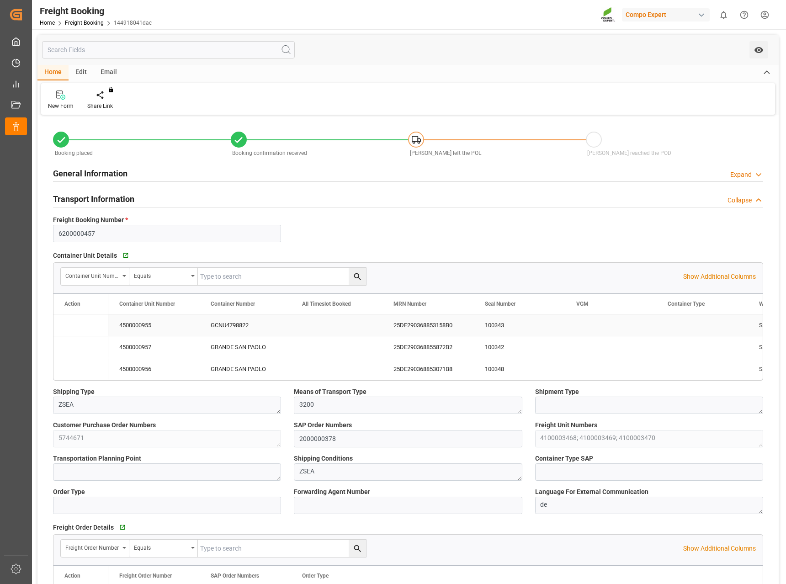
type input "[DATE] 01:00"
type input "[DATE] 06:00"
type input "[DATE] 23:00"
type input "[DATE] 23:53"
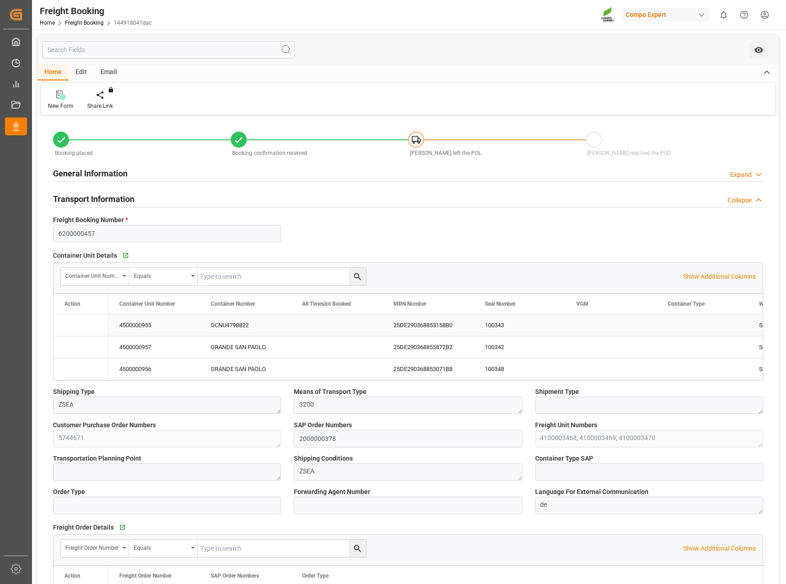
type input "[DATE] 09:51"
type input "[DATE] 20:38"
type input "[DATE] 12:05"
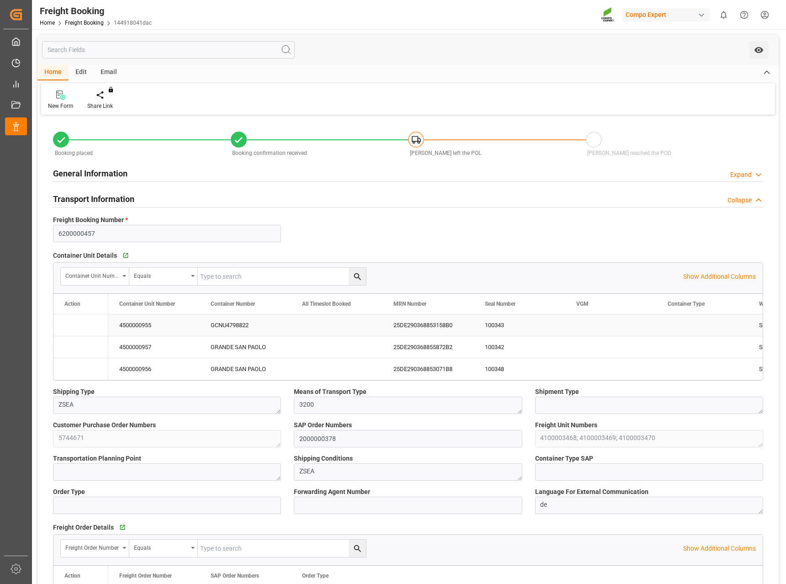
type input "[DATE] 07:06"
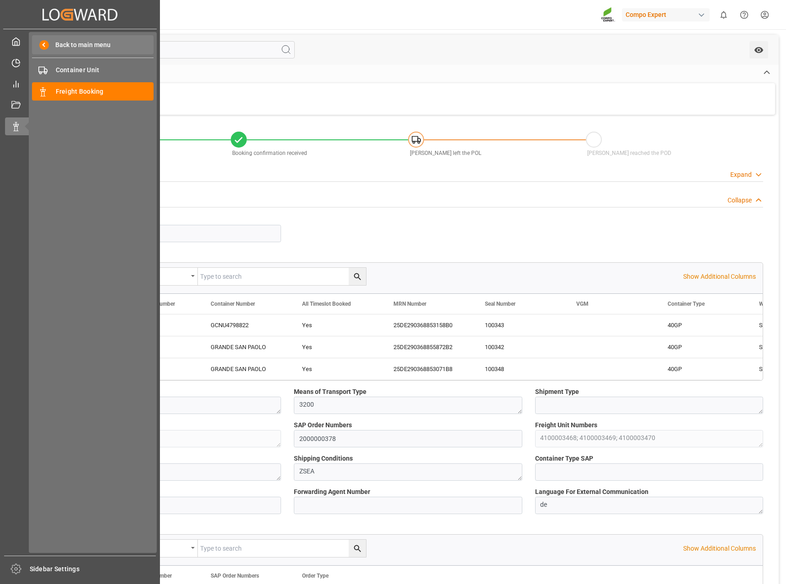
click at [69, 42] on span "Back to main menu" at bounding box center [80, 45] width 62 height 10
click at [74, 48] on span "Back to main menu" at bounding box center [80, 45] width 62 height 10
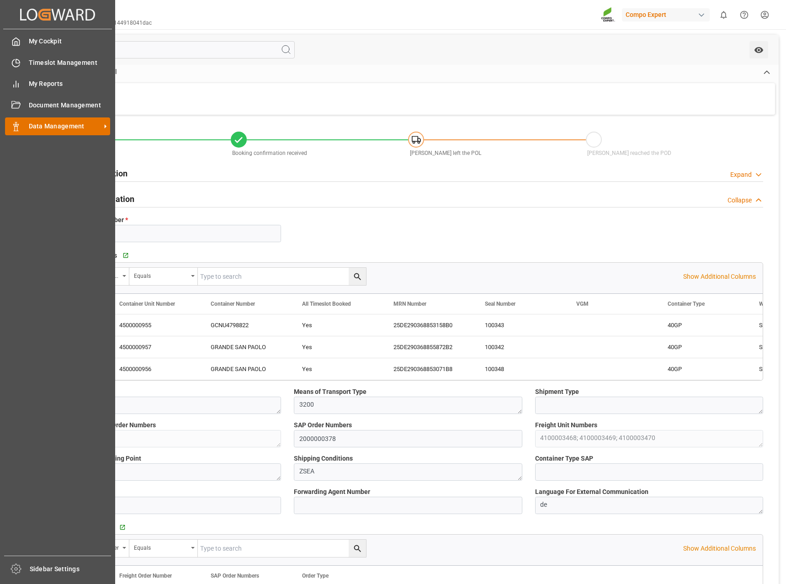
click at [60, 123] on span "Data Management" at bounding box center [65, 127] width 72 height 10
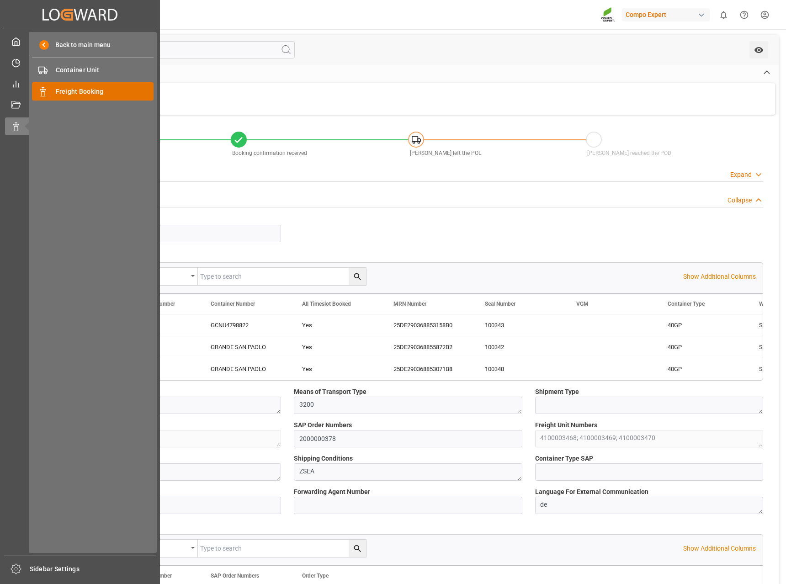
click at [80, 90] on span "Freight Booking" at bounding box center [105, 92] width 98 height 10
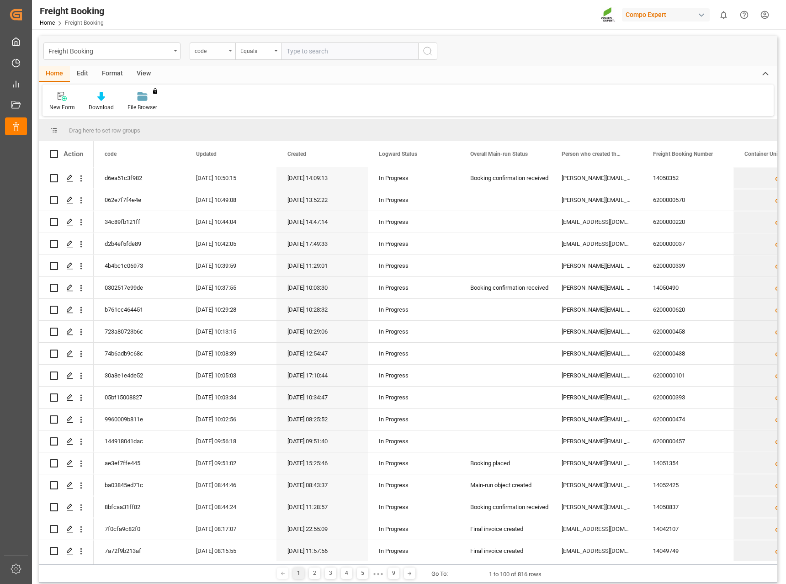
click at [220, 49] on div "code" at bounding box center [210, 50] width 31 height 11
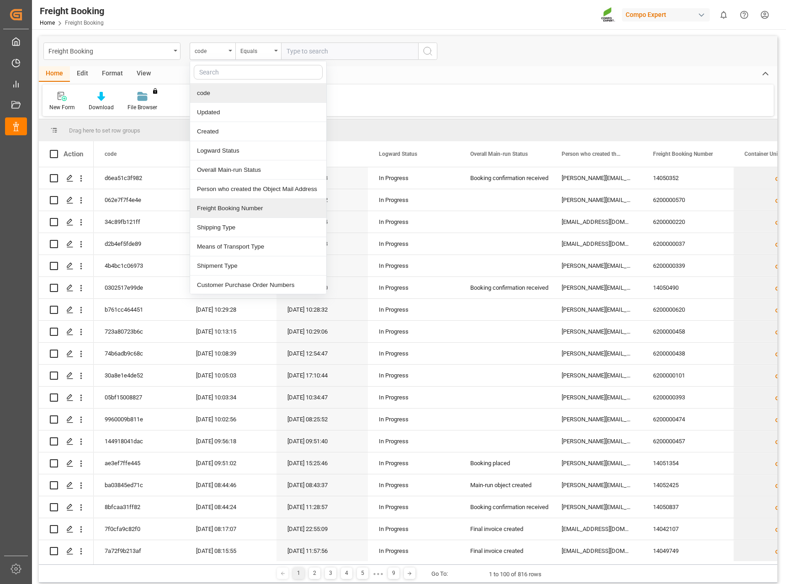
click at [214, 210] on div "Freight Booking Number" at bounding box center [258, 208] width 136 height 19
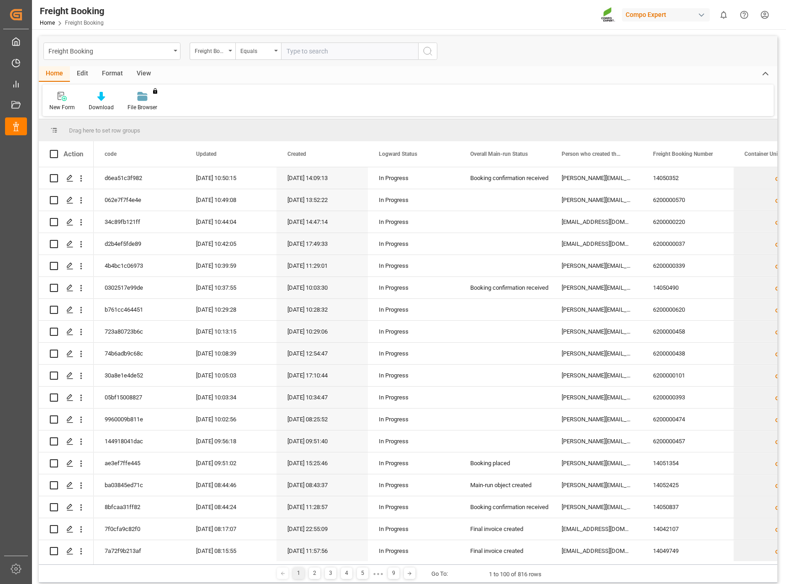
click at [341, 47] on input "text" at bounding box center [349, 51] width 137 height 17
click at [390, 52] on input "62" at bounding box center [349, 51] width 137 height 17
type input "6"
paste input "6200000513"
type input "6200000513"
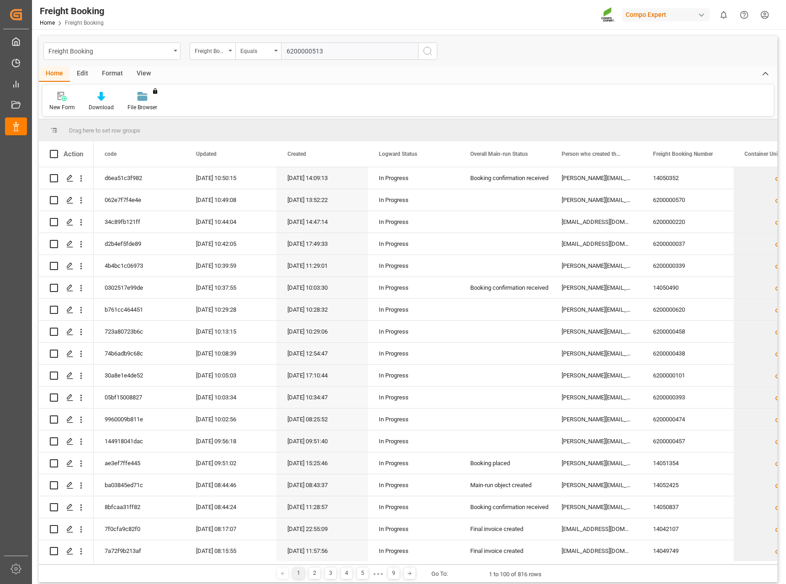
click at [429, 54] on icon "search button" at bounding box center [427, 51] width 11 height 11
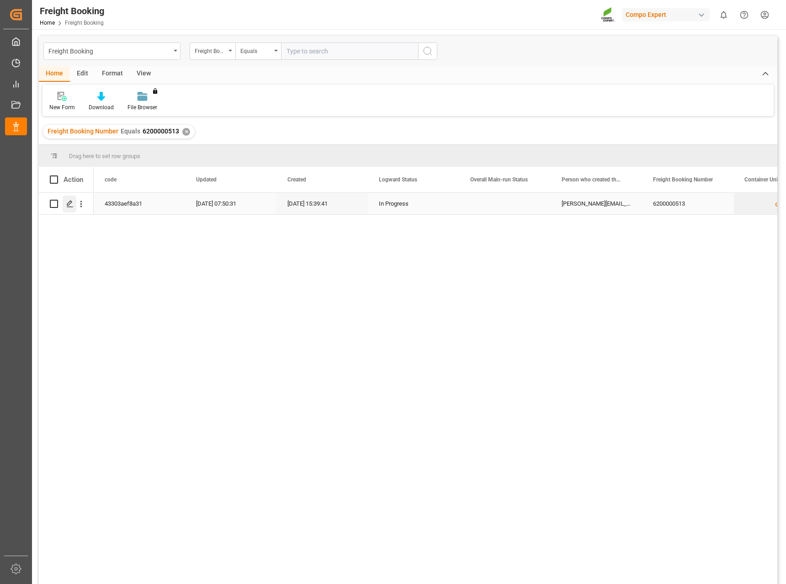
click at [72, 207] on line "Press SPACE to select this row." at bounding box center [69, 207] width 5 height 0
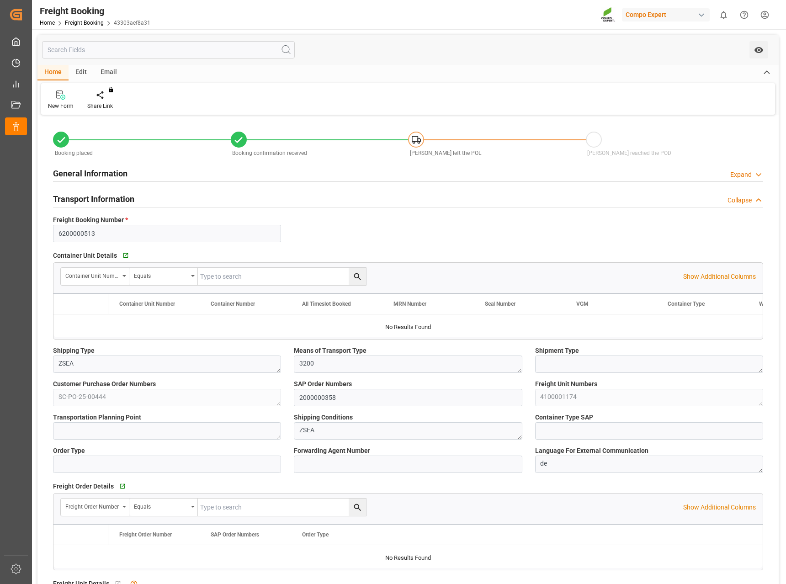
type input "9735218"
type input "NLRTM"
type input "EGEDK"
type input "0"
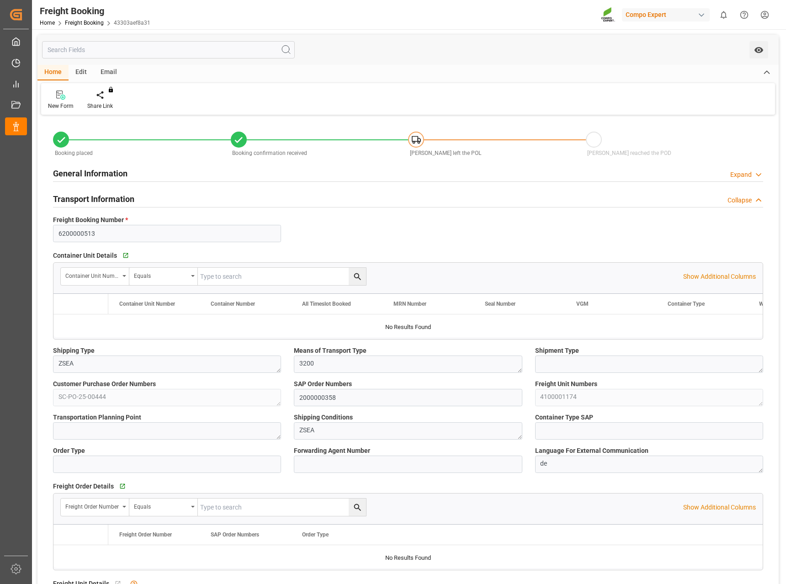
type input "11420.64"
type input "[DATE] 01:00"
type input "[DATE] 12:00"
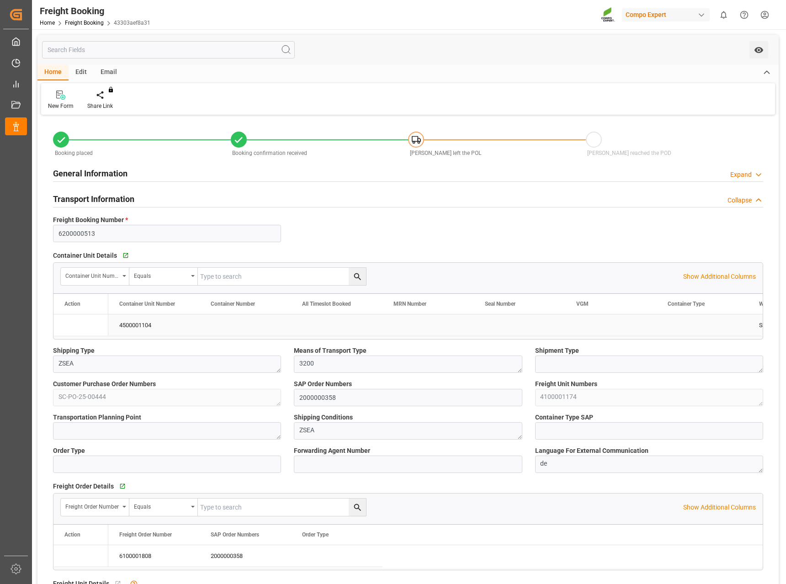
type input "[DATE] 12:00"
type input "[DATE] 15:39"
type input "[DATE] 09:24"
type input "[DATE] 09:21"
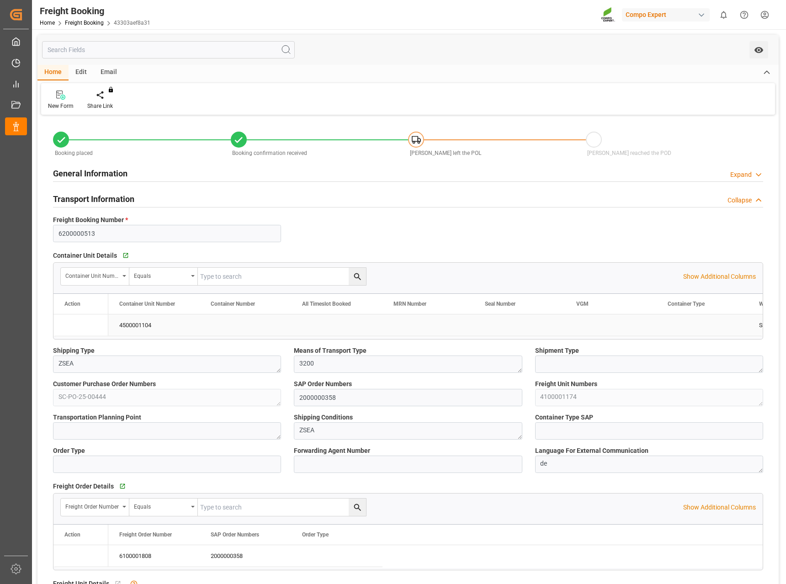
type input "[DATE] 09:21"
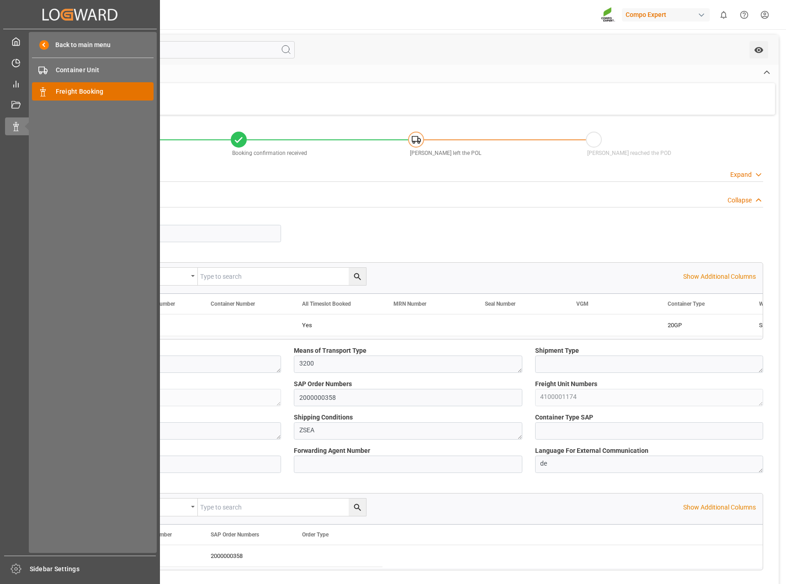
click at [82, 87] on span "Freight Booking" at bounding box center [105, 92] width 98 height 10
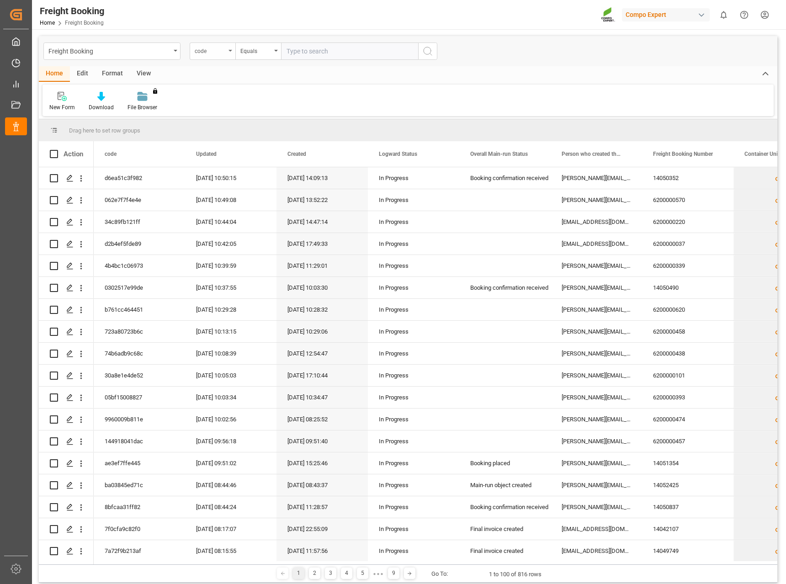
click at [201, 53] on div "code" at bounding box center [210, 50] width 31 height 11
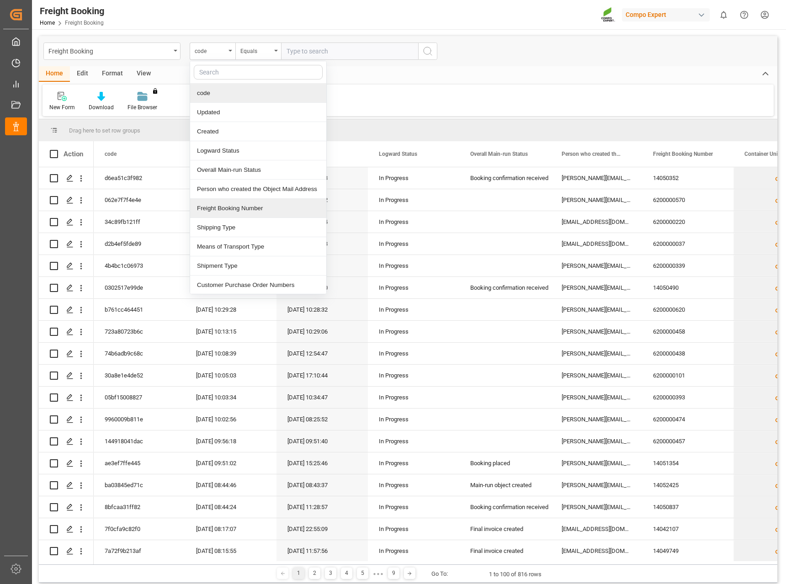
click at [240, 204] on div "Freight Booking Number" at bounding box center [258, 208] width 136 height 19
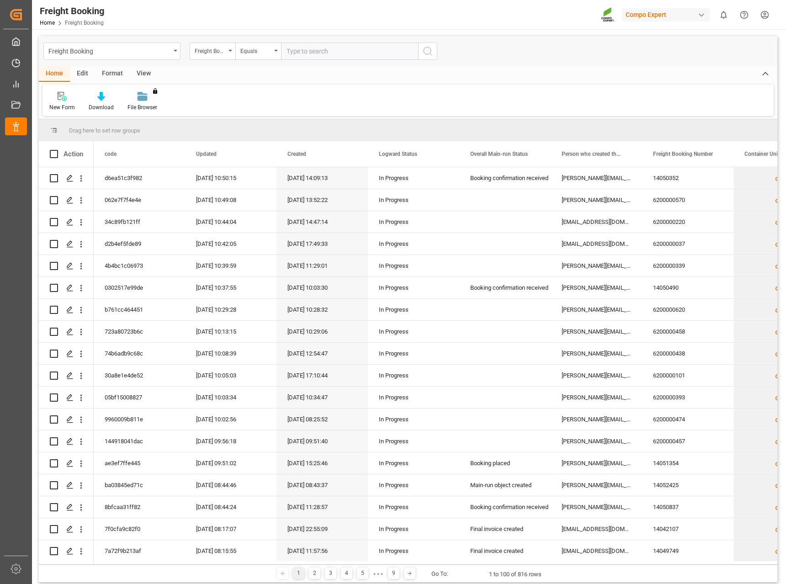
click at [342, 48] on input "text" at bounding box center [349, 51] width 137 height 17
type input "6200000457"
click at [426, 48] on circle "search button" at bounding box center [427, 50] width 7 height 7
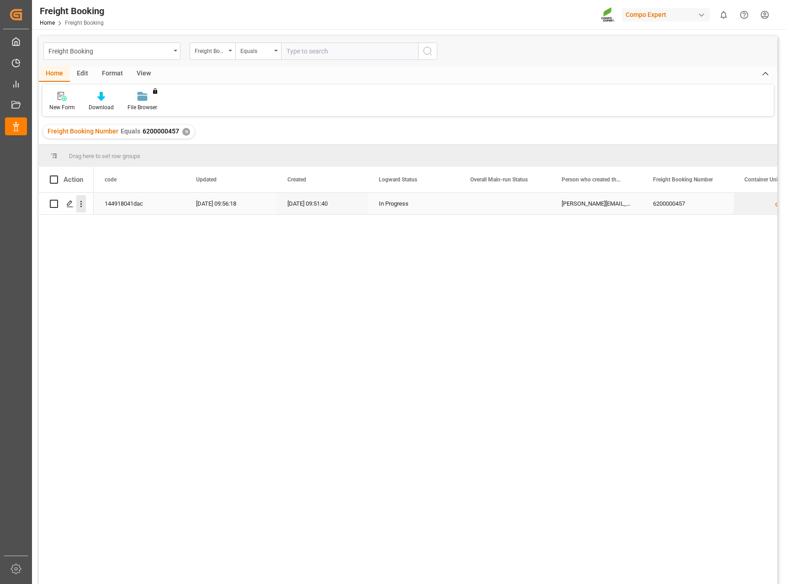
click at [81, 210] on button "open menu" at bounding box center [81, 203] width 10 height 17
click at [72, 207] on line "Press SPACE to select this row." at bounding box center [69, 207] width 5 height 0
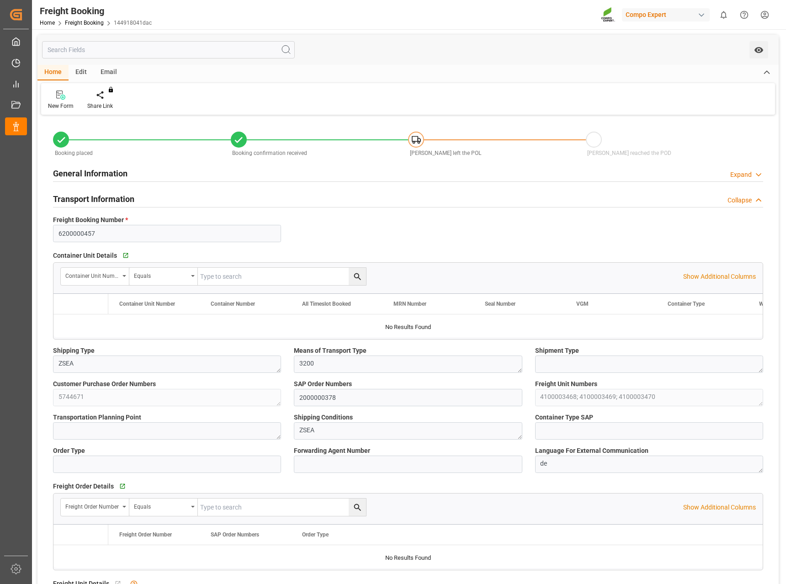
type input "[PERSON_NAME]"
type input "[PERSON_NAME] Group"
type input "9253208"
type input "BEANR"
type input "ARZAE"
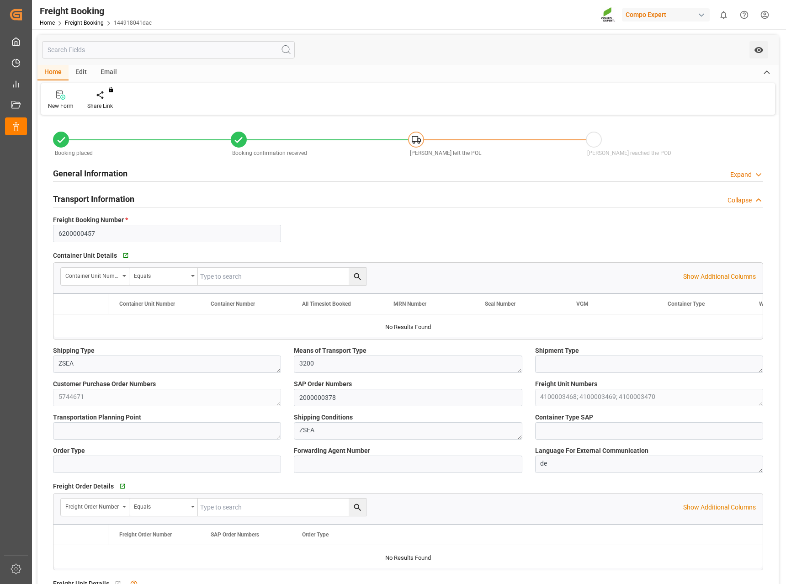
type input "0"
type input "121770"
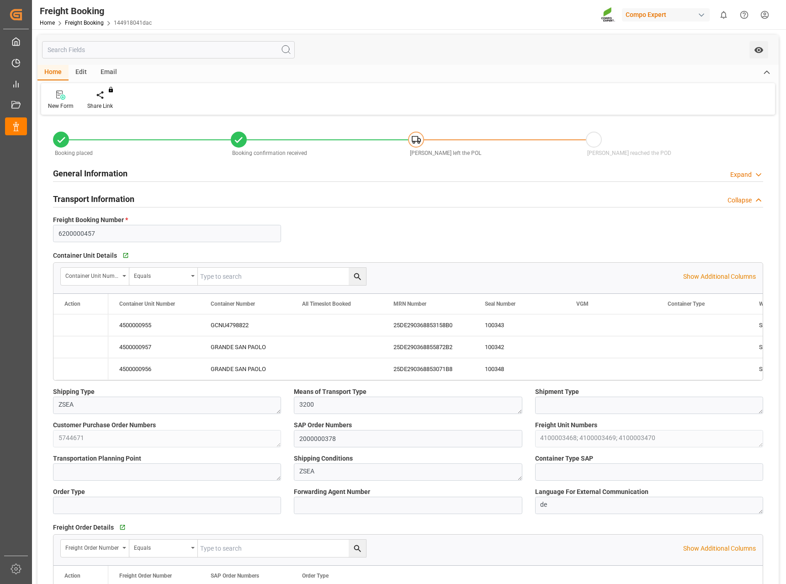
type input "[DATE] 01:00"
type input "[DATE] 06:00"
type input "[DATE] 23:00"
type input "[DATE] 23:53"
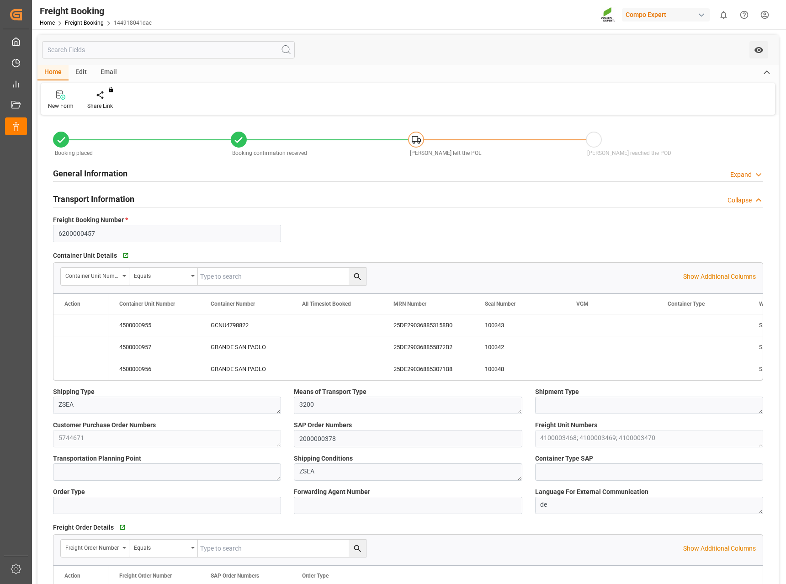
type input "[DATE] 09:51"
type input "[DATE] 20:38"
type input "[DATE] 12:05"
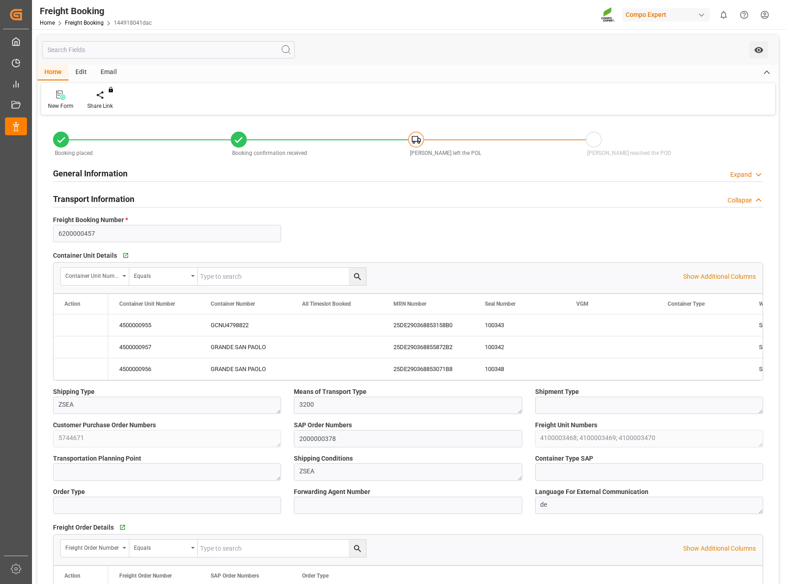
type input "[DATE] 07:06"
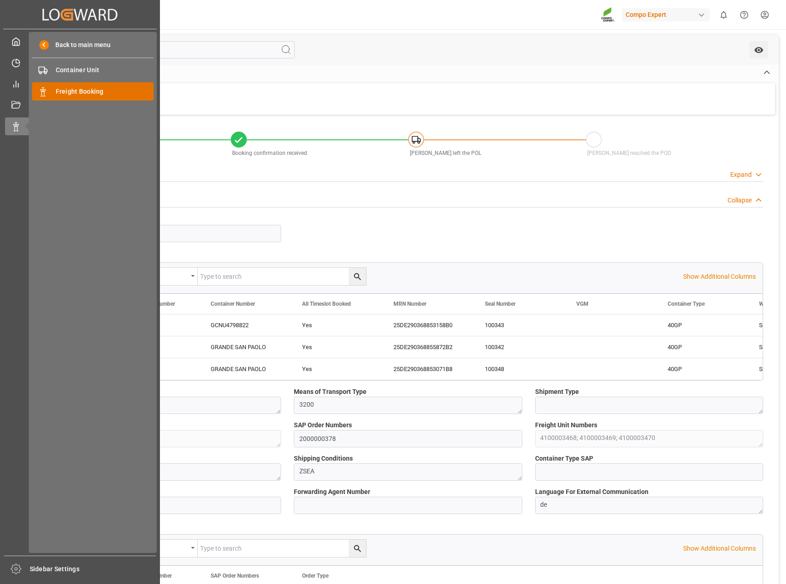
click at [71, 92] on span "Freight Booking" at bounding box center [105, 92] width 98 height 10
